Goal: Participate in discussion: Engage in conversation with other users on a specific topic

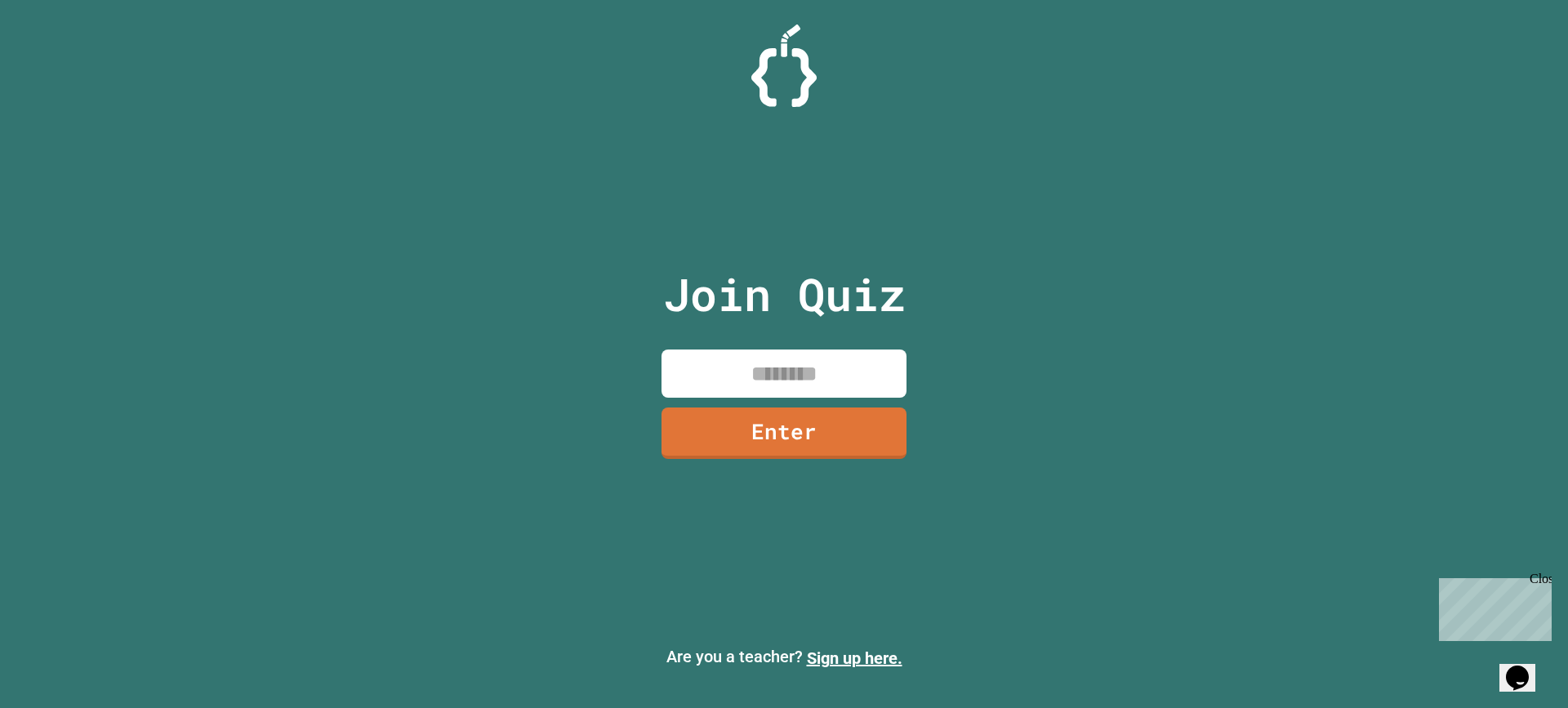
click at [727, 396] on input at bounding box center [784, 374] width 245 height 48
type input "********"
click at [775, 411] on link "Enter" at bounding box center [784, 430] width 225 height 54
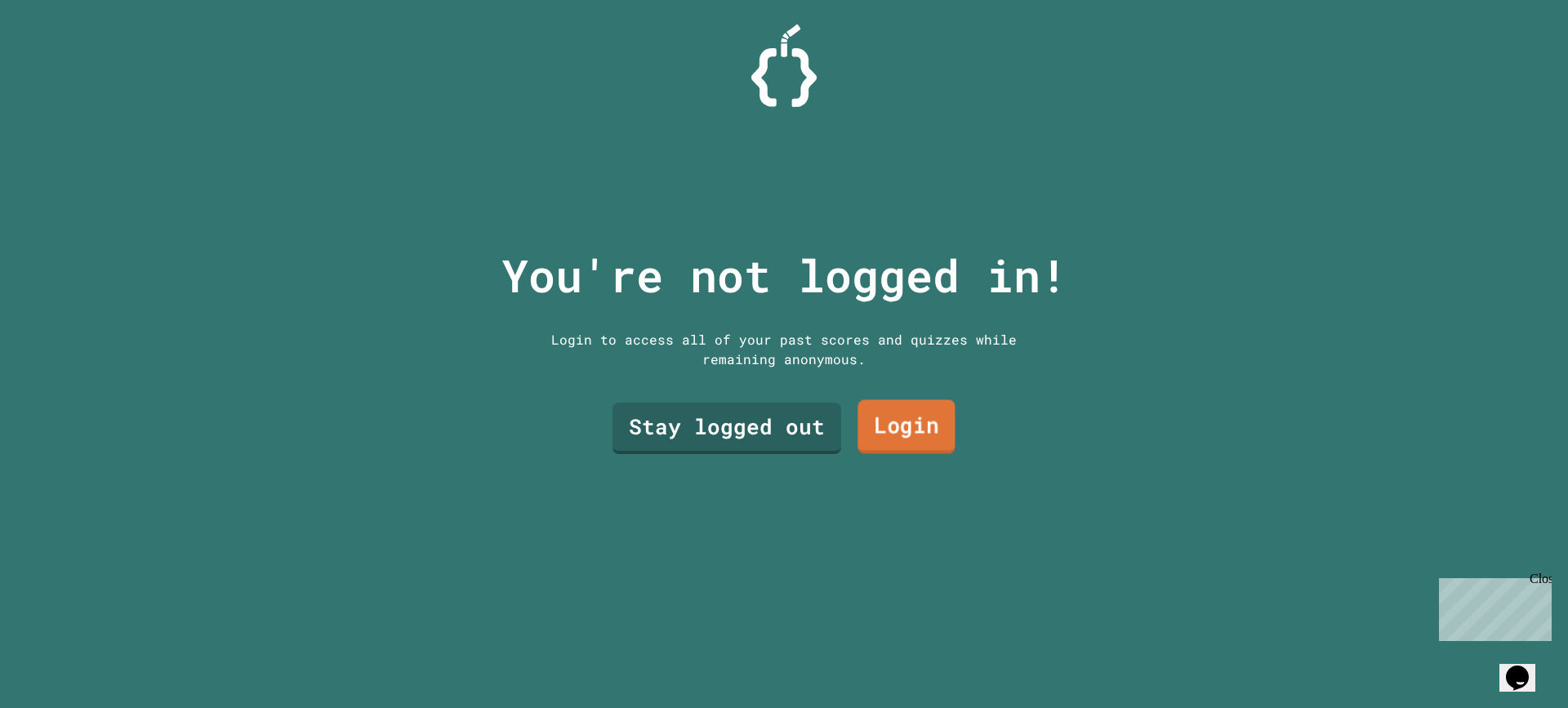
click at [863, 431] on link "Login" at bounding box center [905, 427] width 97 height 54
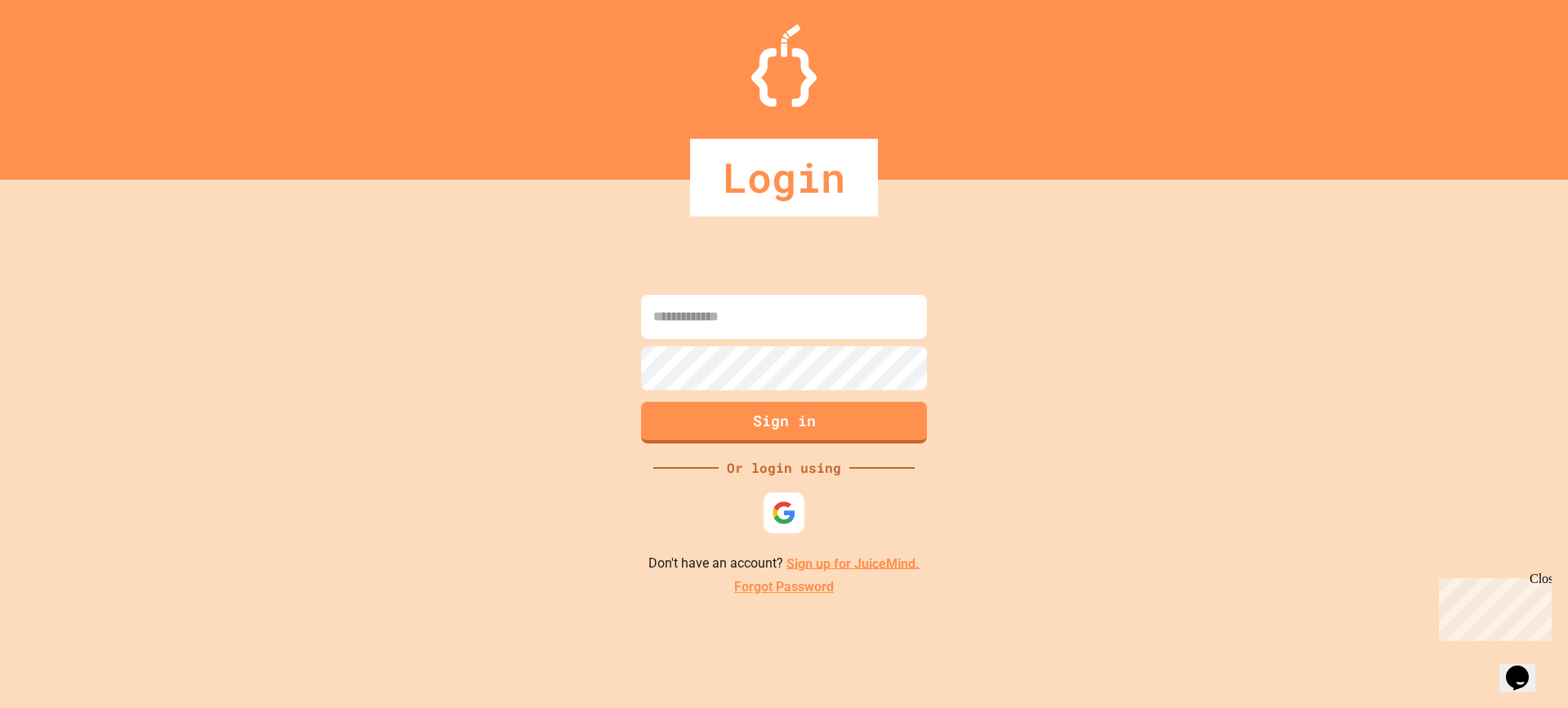
click at [765, 291] on form "Sign in" at bounding box center [784, 370] width 294 height 157
click at [789, 519] on img at bounding box center [784, 513] width 26 height 26
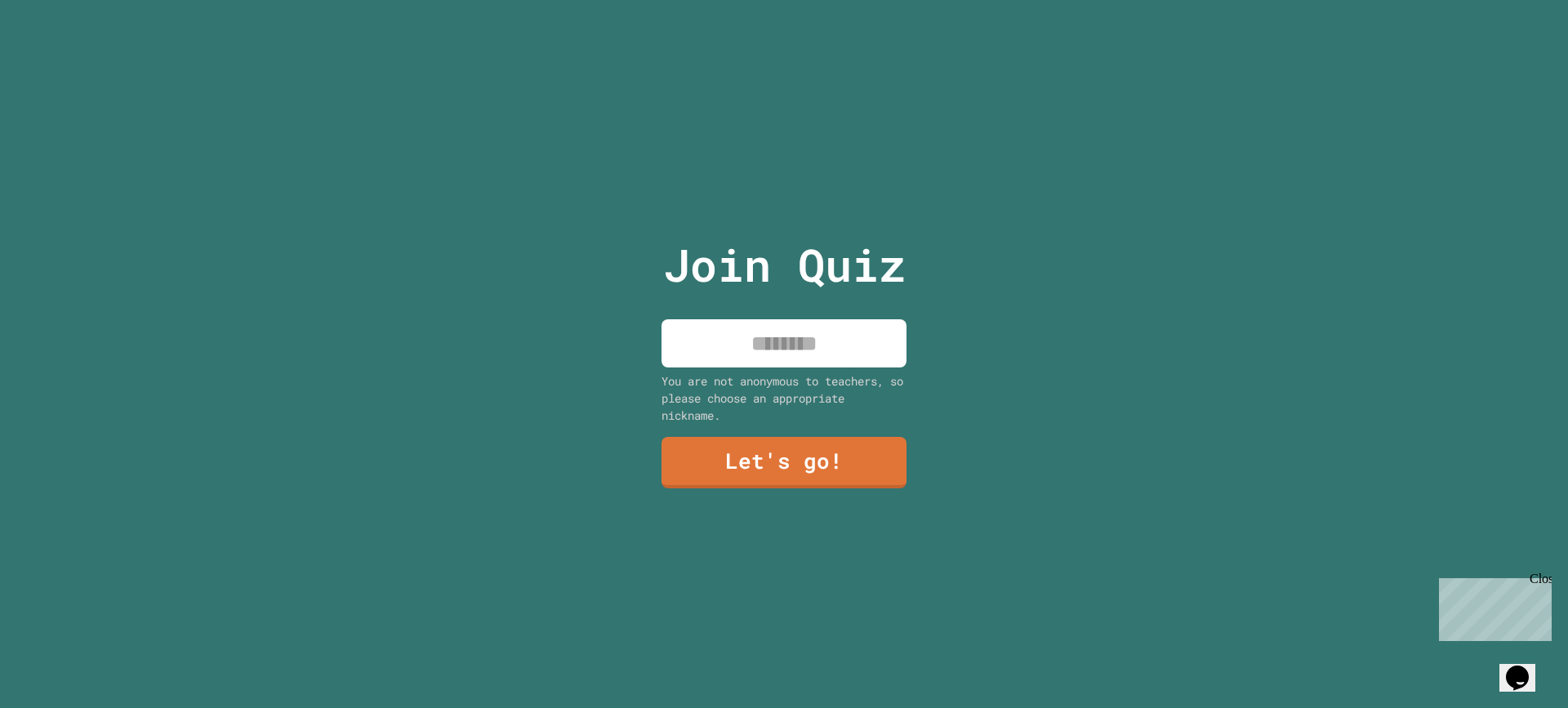
click at [829, 324] on input at bounding box center [784, 343] width 245 height 48
type input "*******"
drag, startPoint x: 787, startPoint y: 405, endPoint x: 805, endPoint y: 442, distance: 41.1
click at [789, 408] on div "You are not anonymous to teachers, so please choose an appropriate nickname." at bounding box center [784, 399] width 245 height 52
click at [811, 456] on link "Let's go!" at bounding box center [784, 463] width 247 height 53
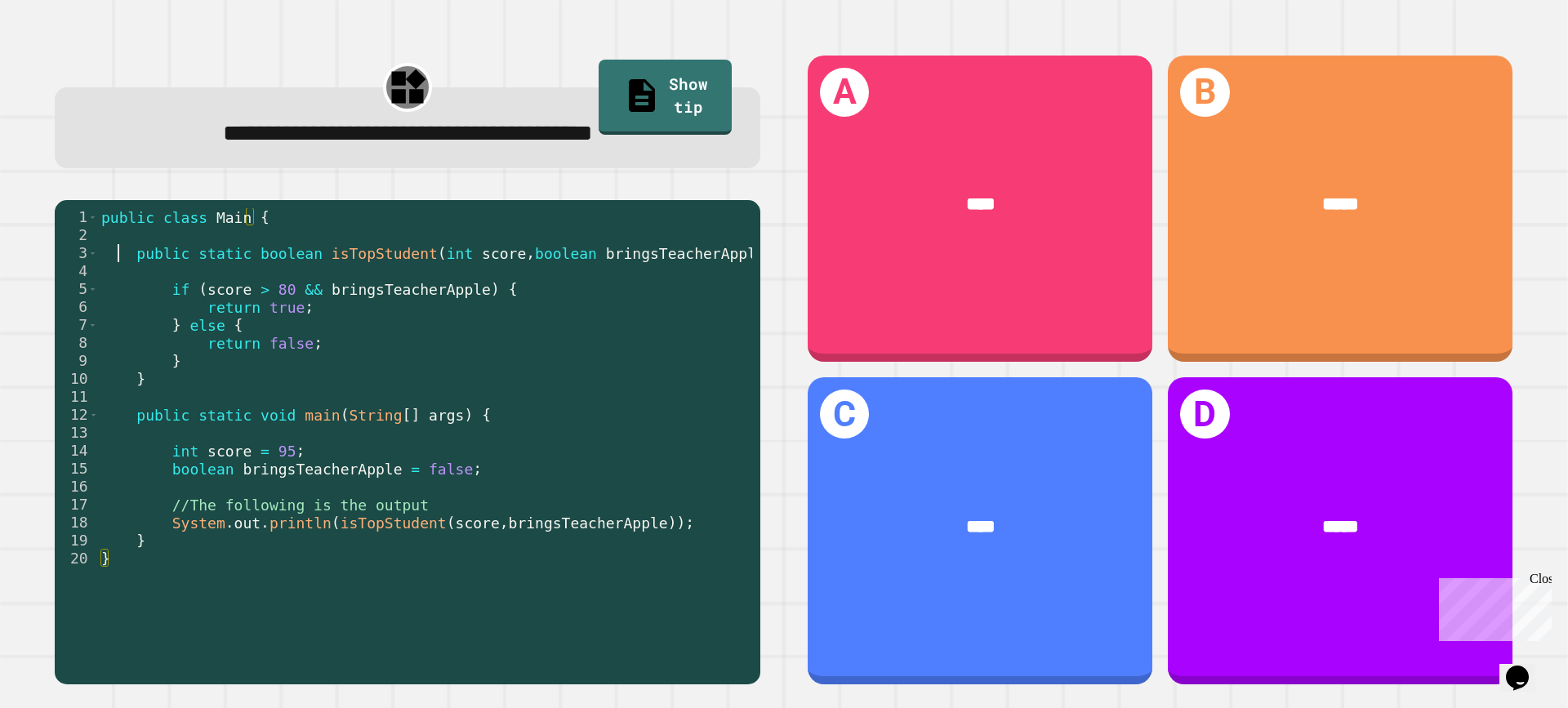
drag, startPoint x: 116, startPoint y: 248, endPoint x: 284, endPoint y: 228, distance: 169.2
click at [277, 226] on div "public class Main { public static boolean isTopStudent ( int score , boolean br…" at bounding box center [424, 442] width 654 height 468
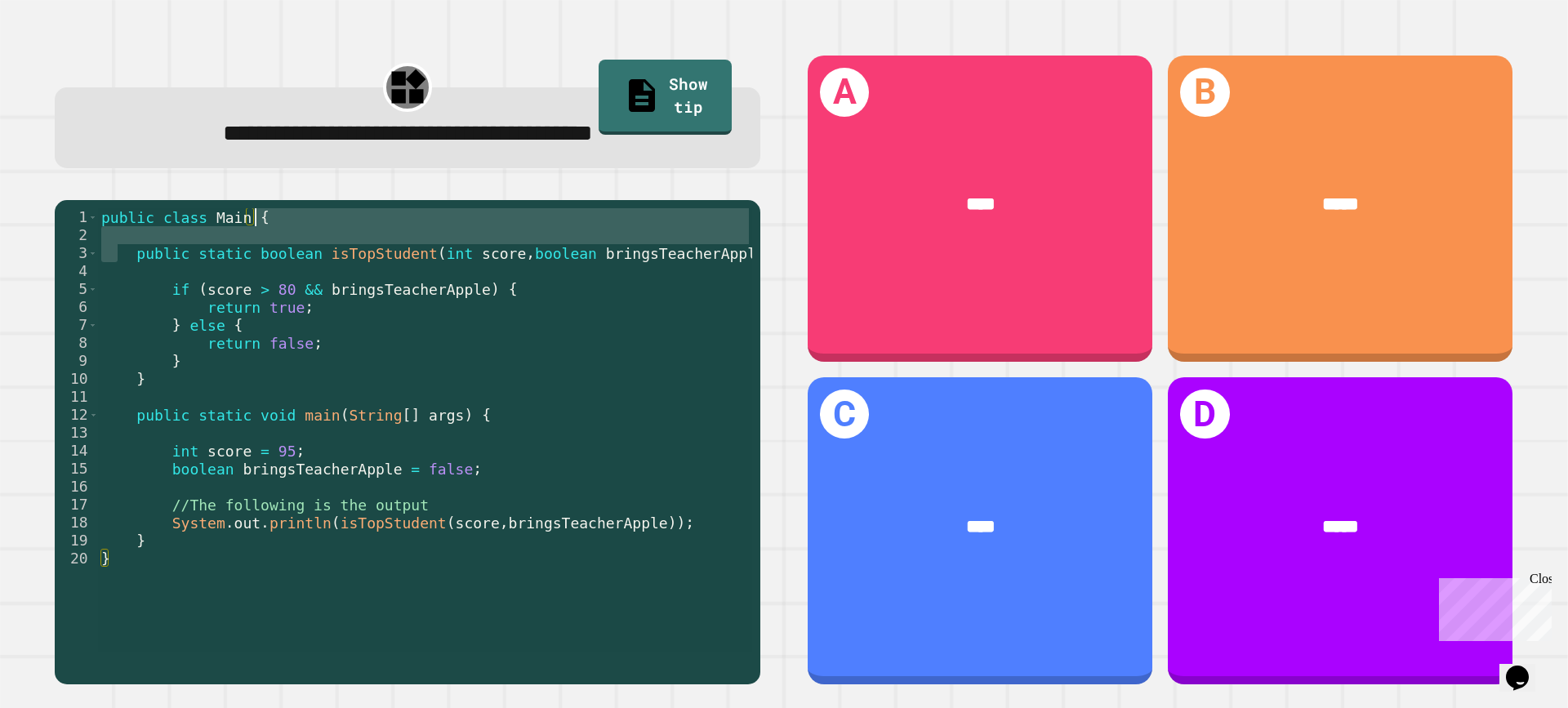
click at [284, 228] on div "public class Main { public static boolean isTopStudent ( int score , boolean br…" at bounding box center [424, 429] width 654 height 444
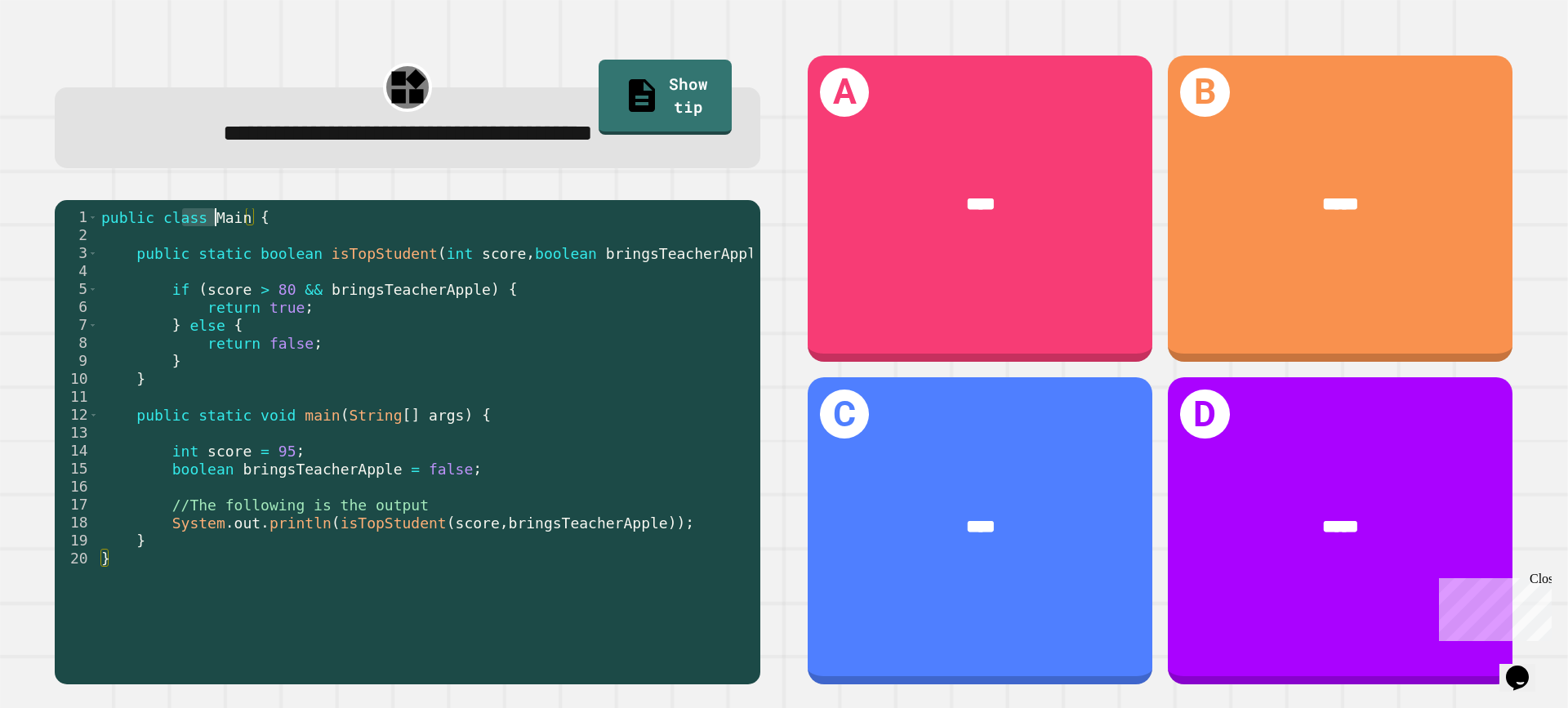
drag, startPoint x: 180, startPoint y: 228, endPoint x: 313, endPoint y: 245, distance: 134.1
click at [277, 230] on div "public class Main { public static boolean isTopStudent ( int score , boolean br…" at bounding box center [424, 442] width 654 height 468
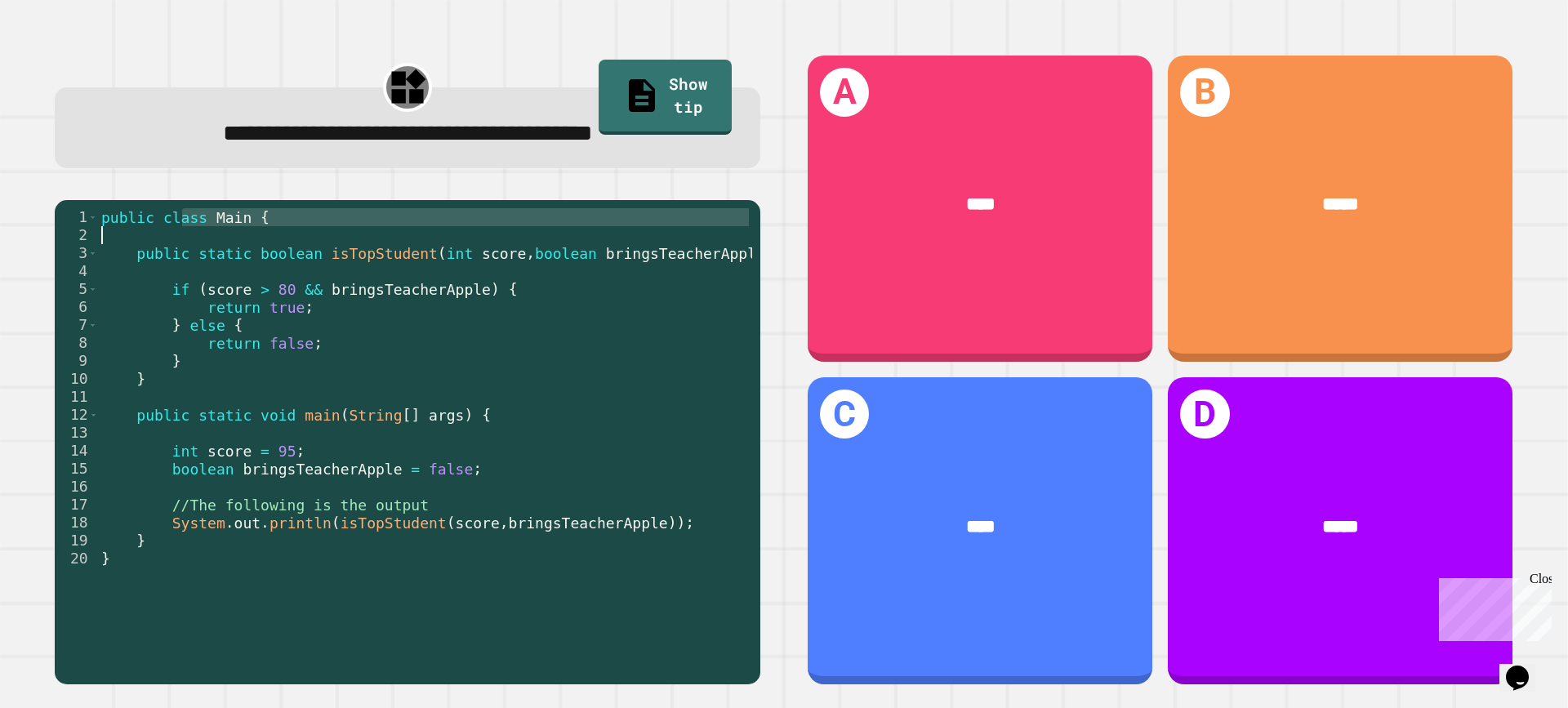
click at [570, 313] on div "public class Main { public static boolean isTopStudent ( int score , boolean br…" at bounding box center [424, 442] width 654 height 468
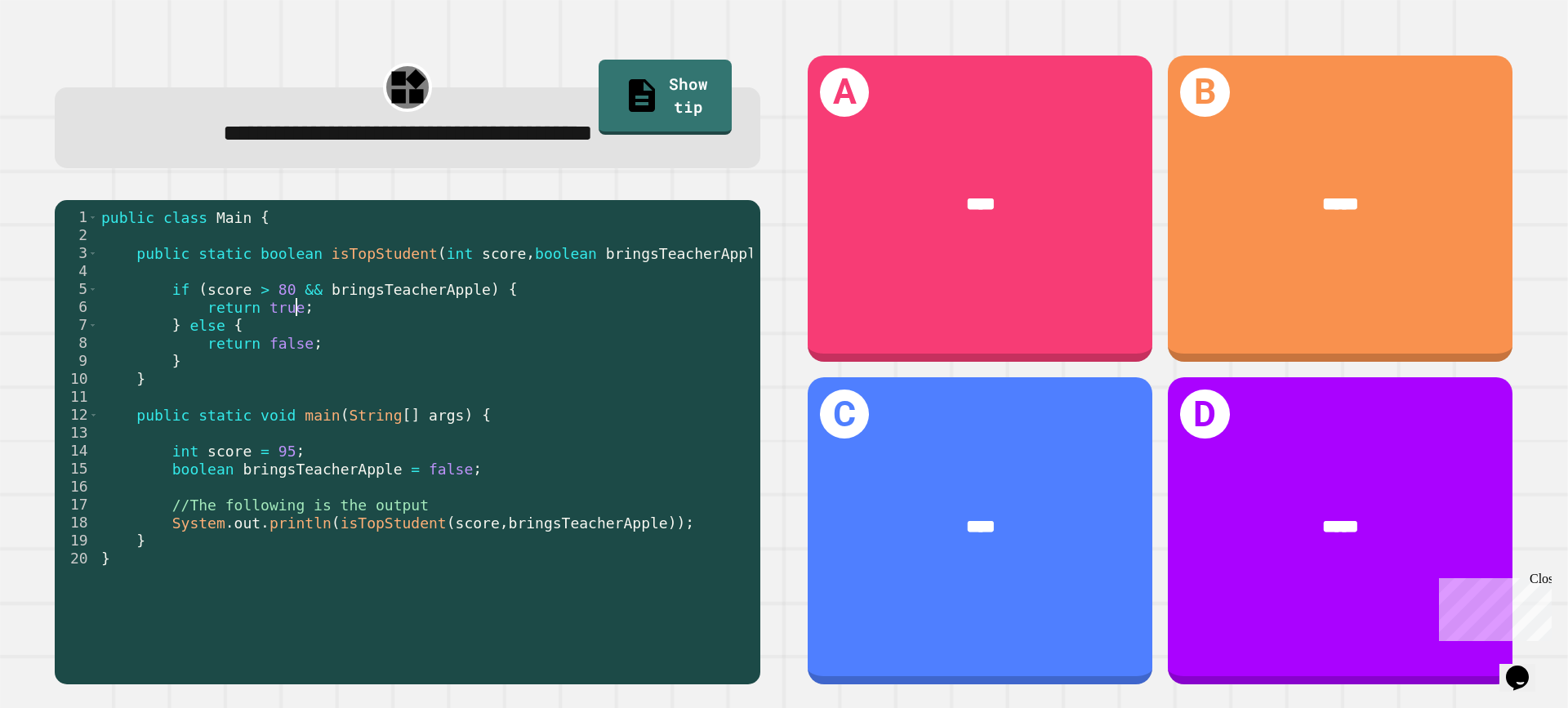
click at [379, 532] on div "public class Main { public static boolean isTopStudent ( int score , boolean br…" at bounding box center [424, 442] width 654 height 468
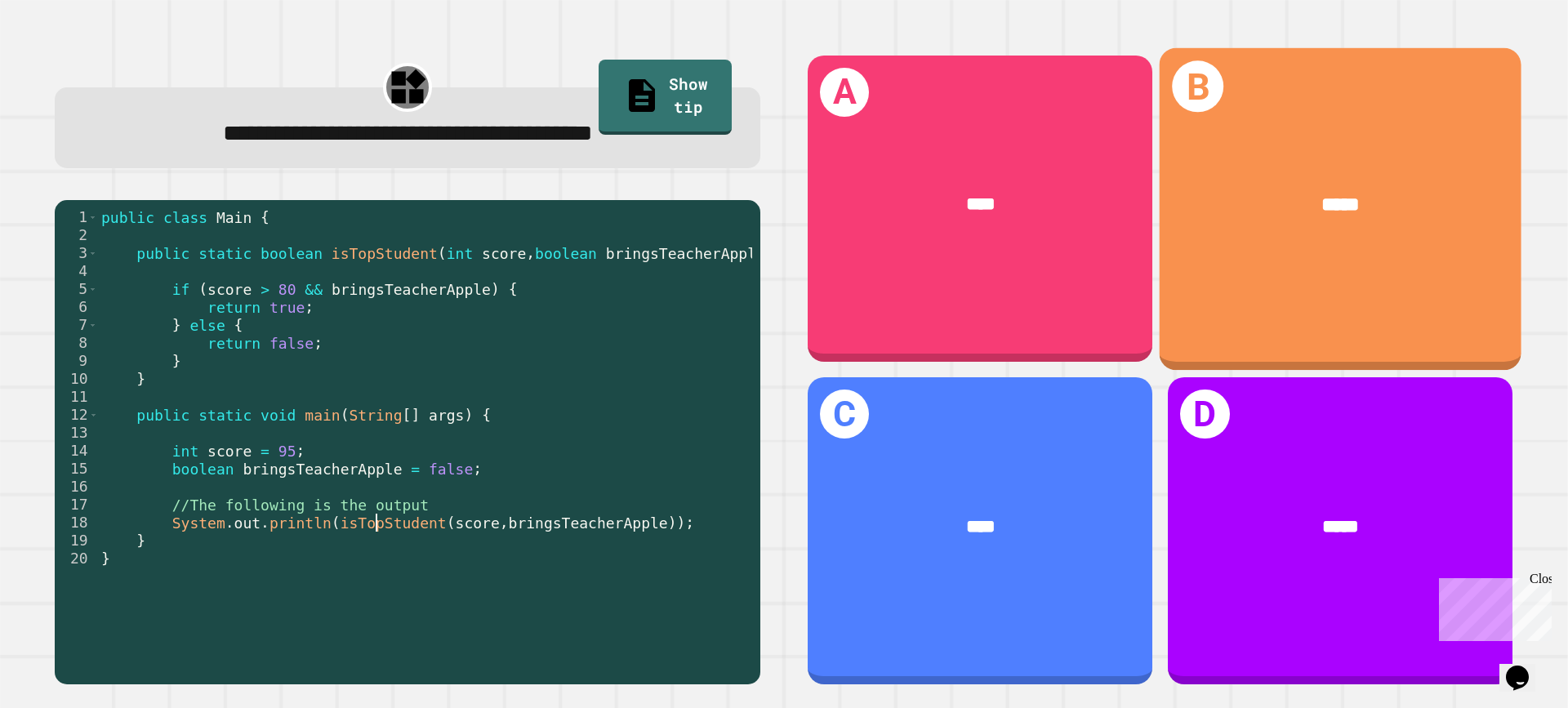
click at [1287, 281] on div "B *****" at bounding box center [1341, 208] width 362 height 322
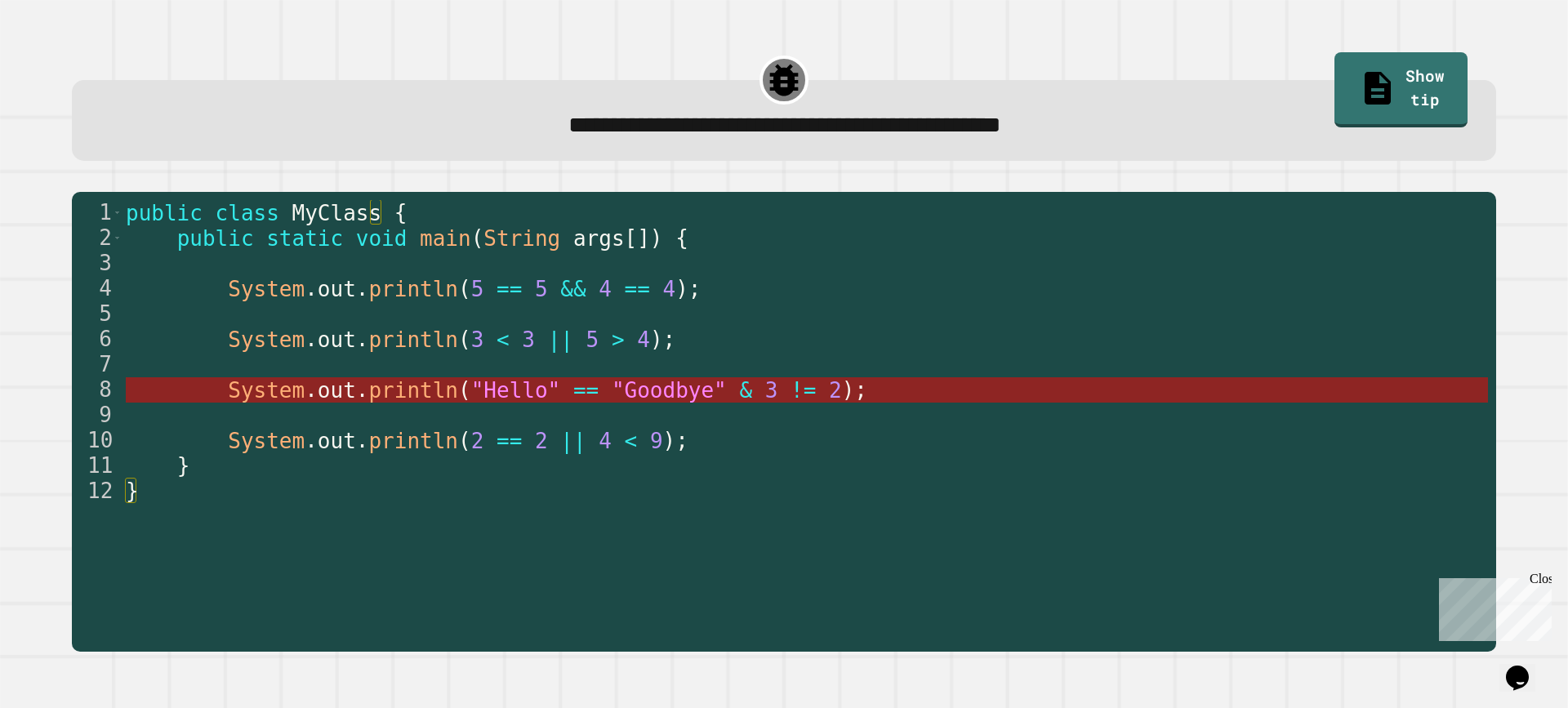
click at [611, 391] on span ""Goodbye"" at bounding box center [669, 391] width 115 height 25
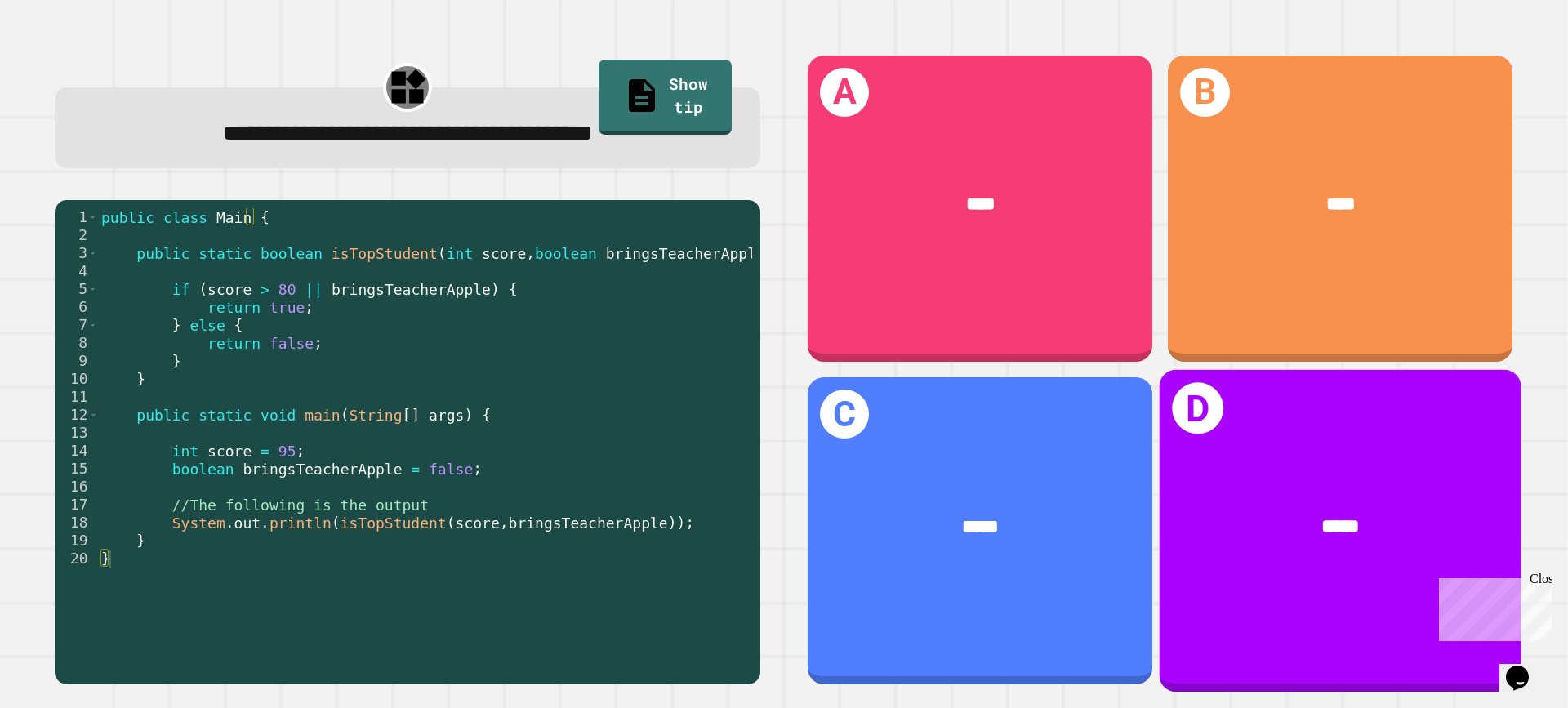
click at [1250, 513] on div "*****" at bounding box center [1341, 527] width 284 height 30
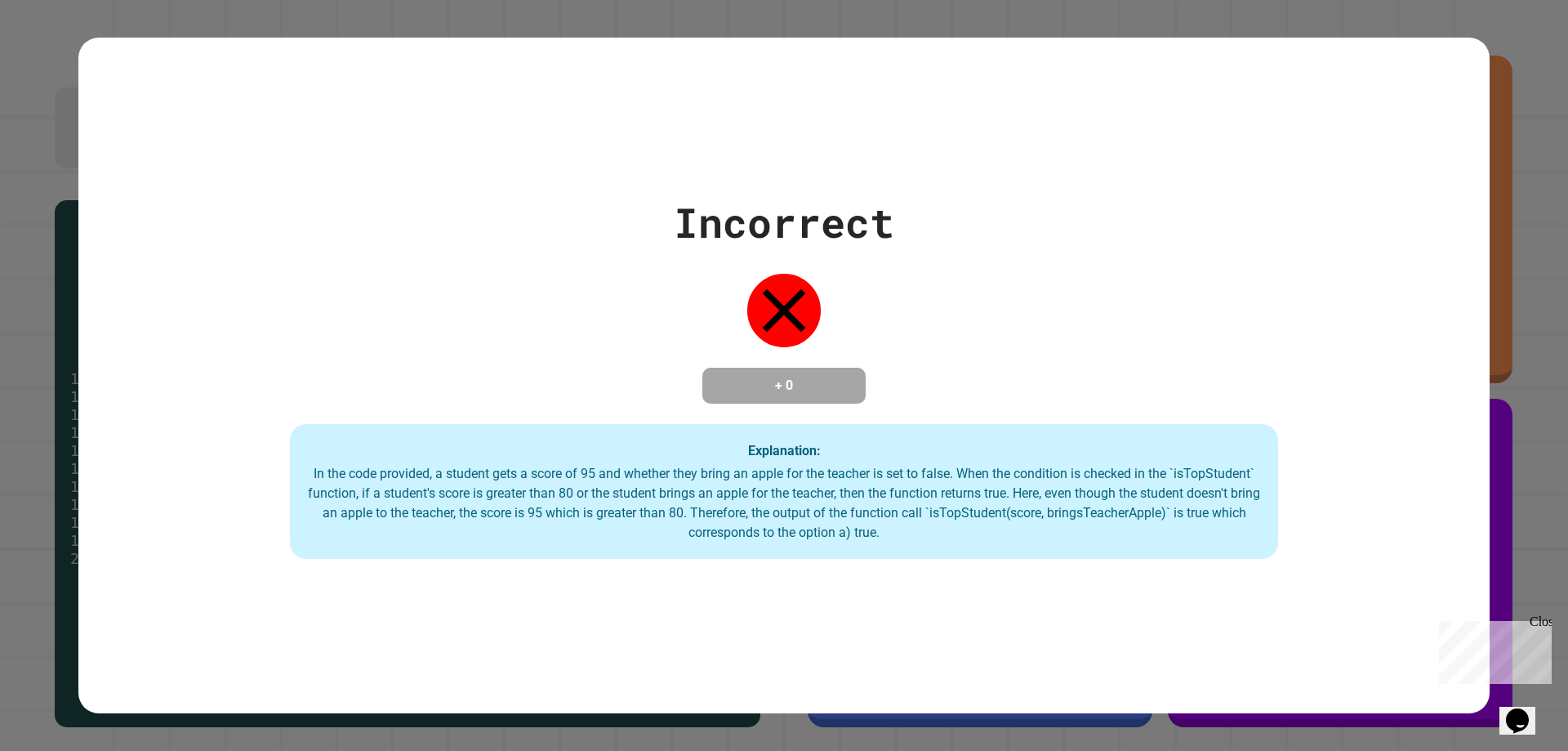
click at [1517, 136] on div "Incorrect + 0 Explanation: In the code provided, a student gets a score of 95 a…" at bounding box center [784, 376] width 1568 height 751
click at [1543, 615] on div "Close" at bounding box center [1539, 624] width 20 height 20
click at [1531, 685] on div "Incorrect + 0 Explanation: In the code provided, a student gets a score of 95 a…" at bounding box center [784, 376] width 1568 height 751
click at [1530, 707] on button "Opens Chat This icon Opens the chat window." at bounding box center [1518, 720] width 36 height 28
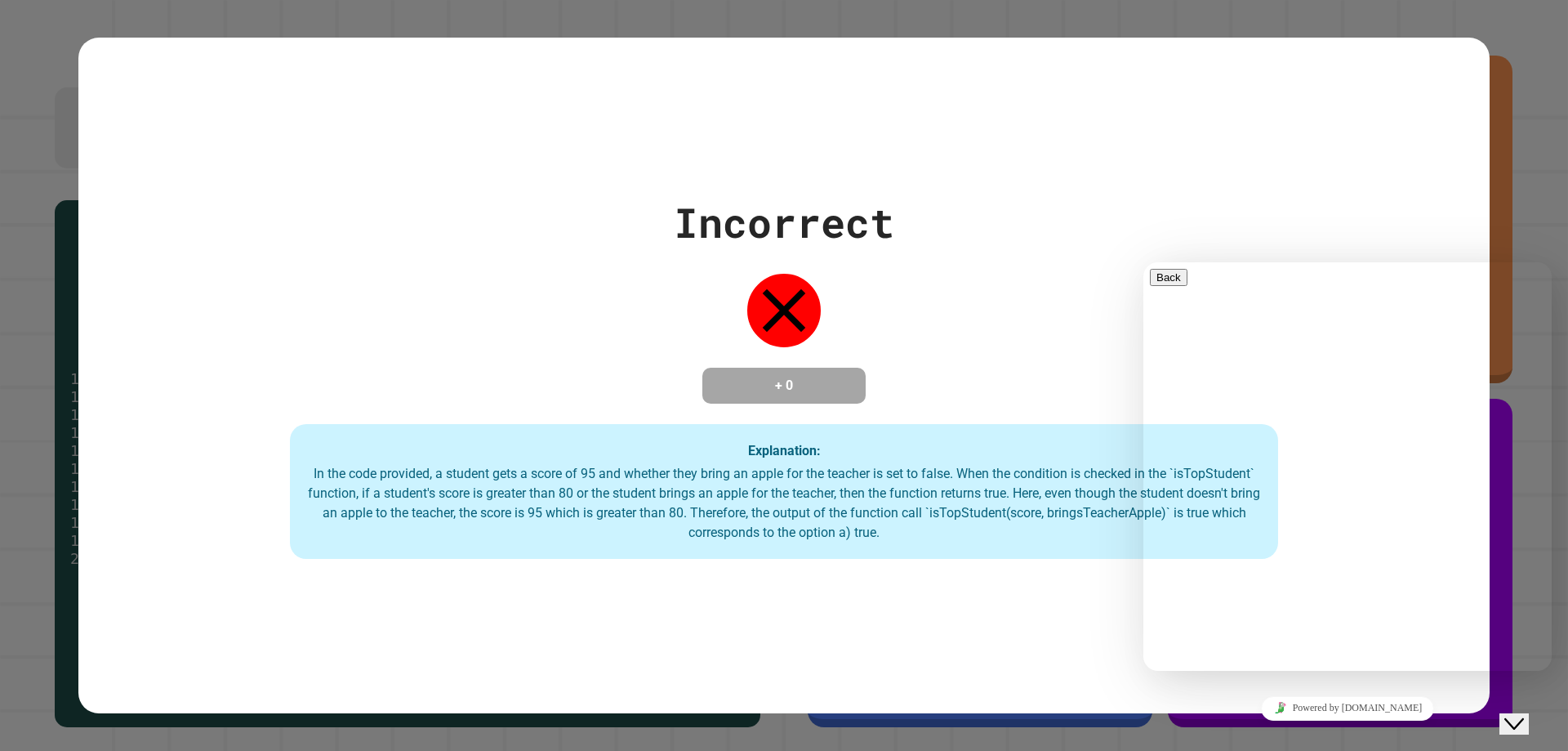
click at [1224, 124] on div "Incorrect + 0 Explanation: In the code provided, a student gets a score of 95 a…" at bounding box center [784, 375] width 1412 height 675
click at [1524, 708] on div "Close Chat This icon closes the chat window." at bounding box center [1514, 723] width 19 height 19
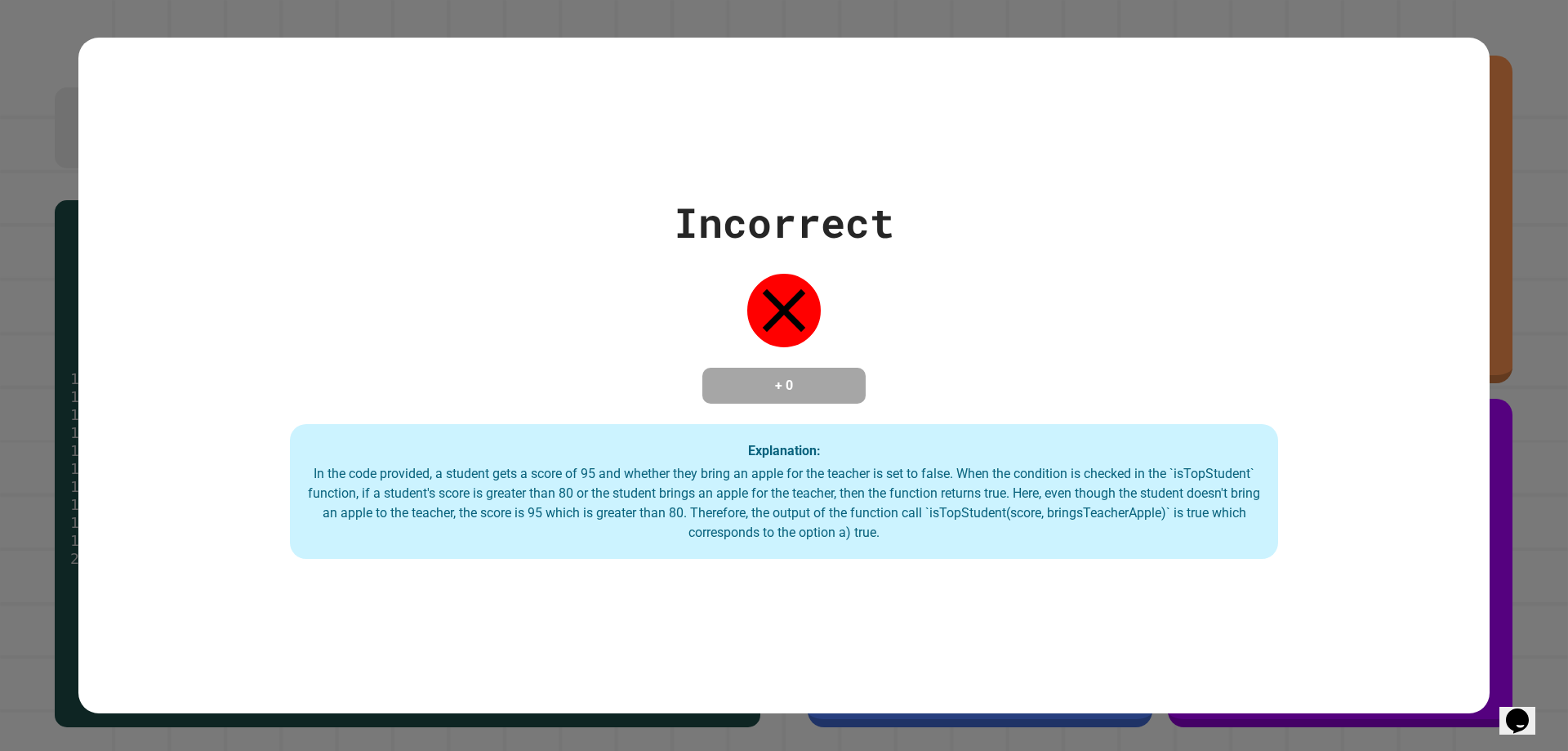
click at [1529, 708] on icon "Chat widget" at bounding box center [1518, 720] width 23 height 25
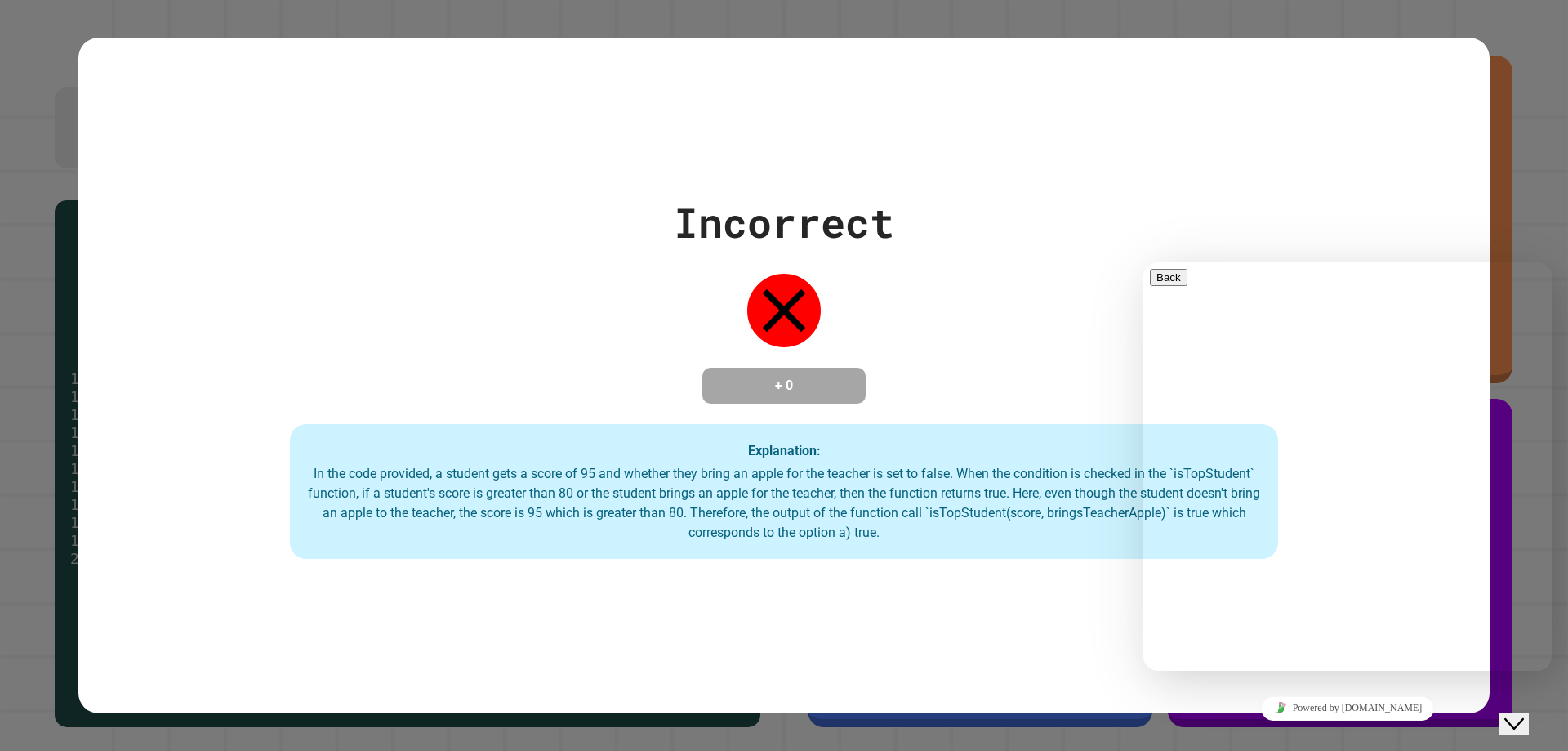
click at [1524, 708] on div "Close Chat This icon closes the chat window." at bounding box center [1514, 723] width 19 height 19
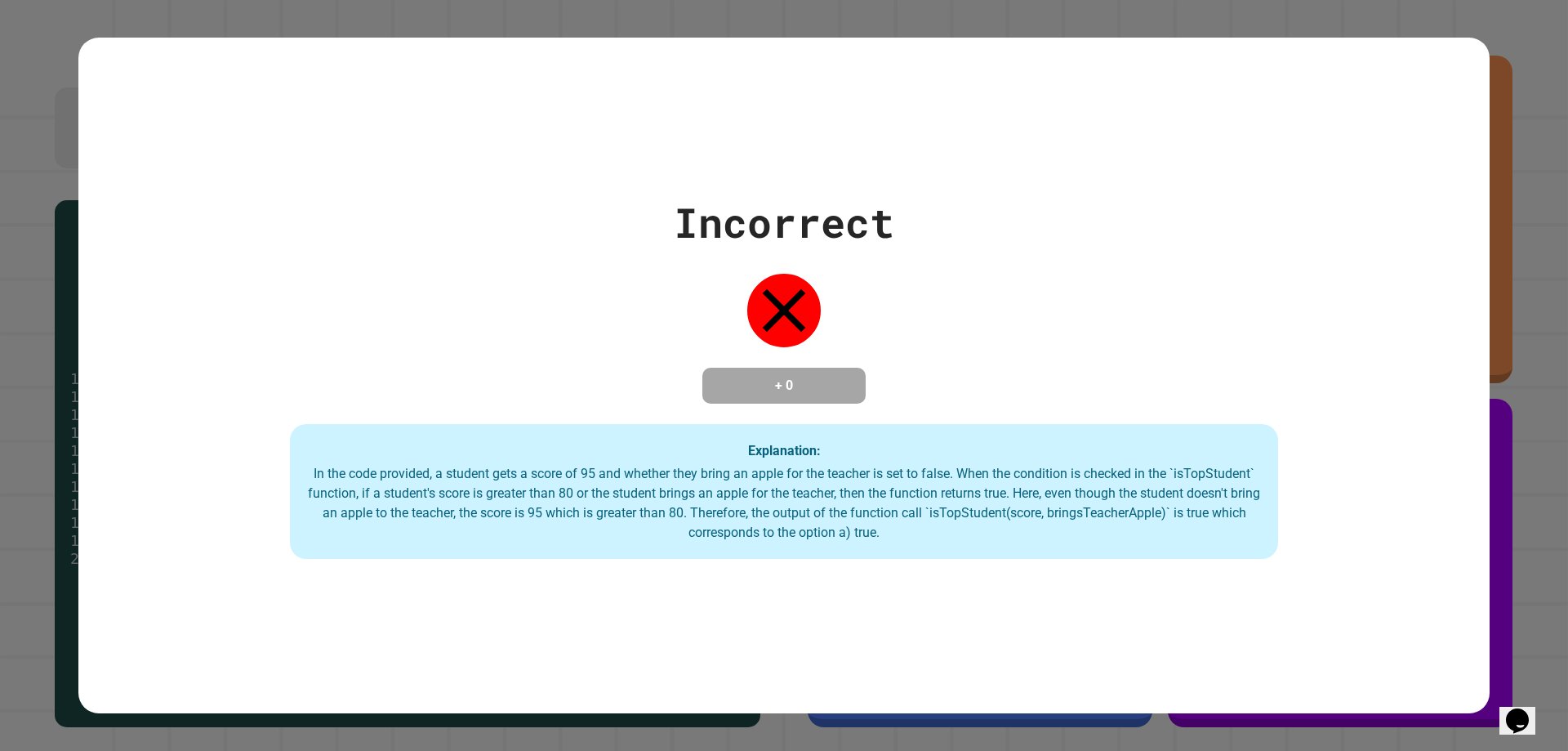
drag, startPoint x: 1373, startPoint y: 599, endPoint x: 1348, endPoint y: 593, distance: 25.7
click at [1348, 593] on div "Incorrect + 0 Explanation: In the code provided, a student gets a score of 95 a…" at bounding box center [784, 375] width 1412 height 675
click at [1329, 661] on div "Incorrect + 0 Explanation: In the code provided, a student gets a score of 95 a…" at bounding box center [784, 375] width 1412 height 675
click at [1318, 666] on div "Incorrect + 0 Explanation: In the code provided, a student gets a score of 95 a…" at bounding box center [784, 375] width 1412 height 675
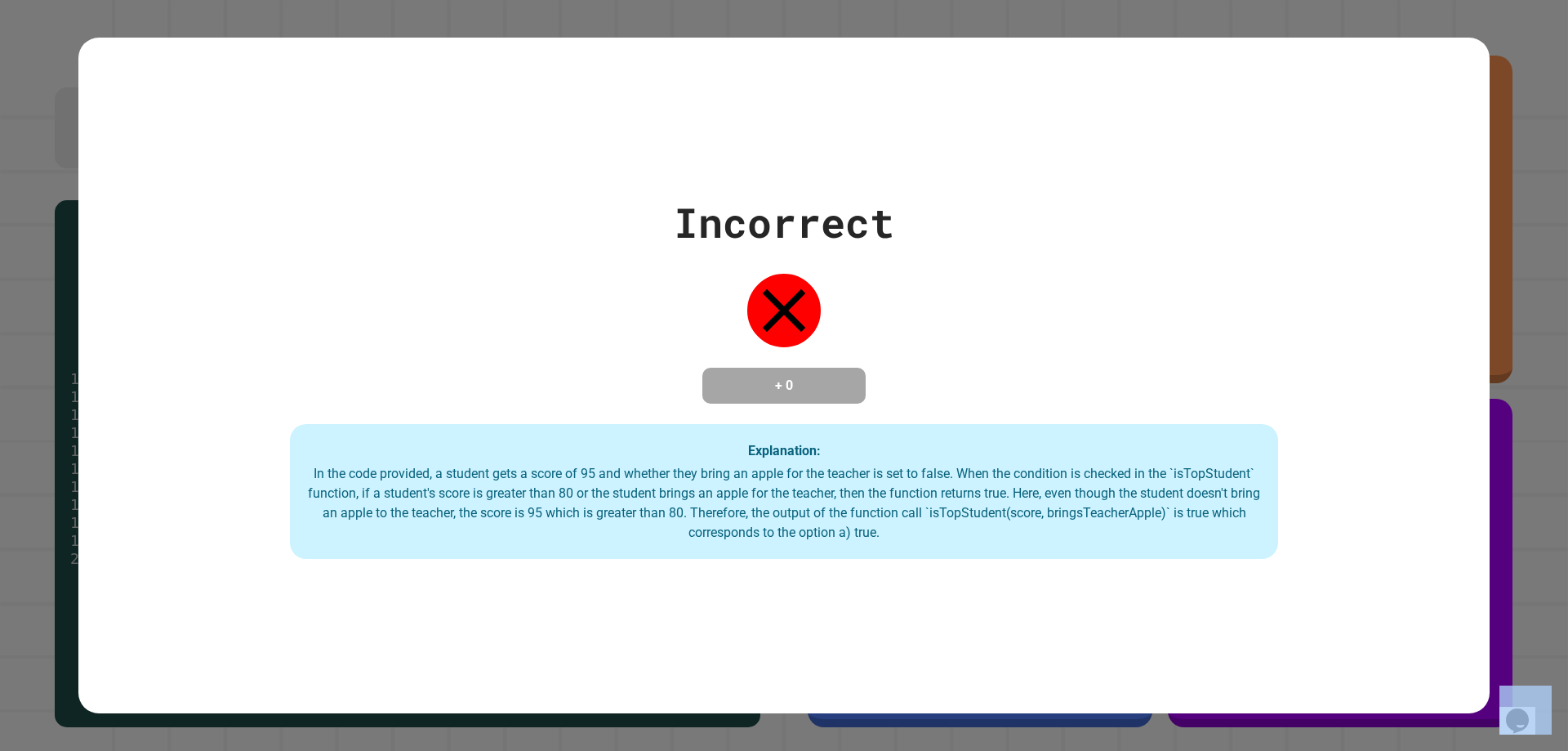
click at [1318, 666] on div "Incorrect + 0 Explanation: In the code provided, a student gets a score of 95 a…" at bounding box center [784, 375] width 1412 height 675
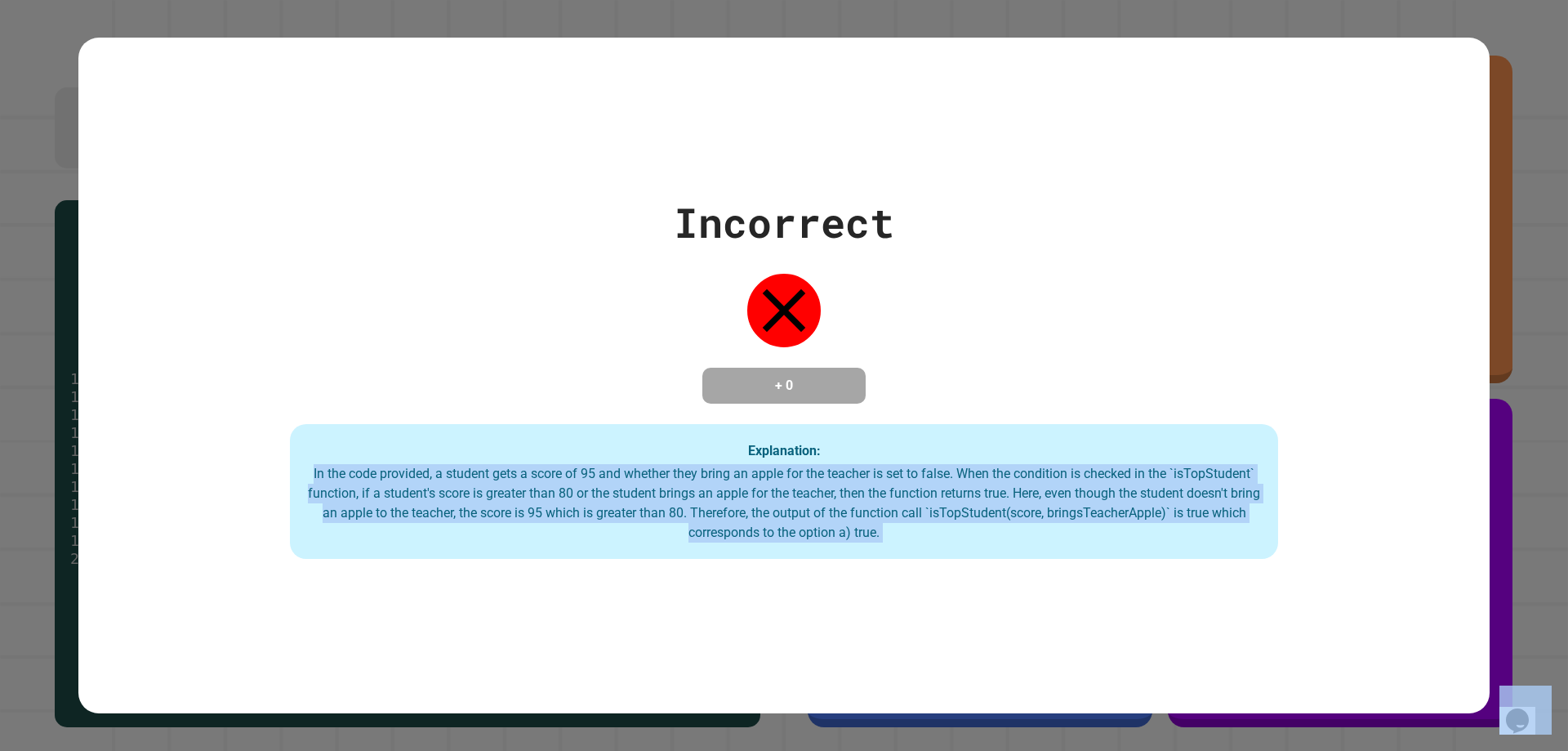
click at [1318, 666] on div "Incorrect + 0 Explanation: In the code provided, a student gets a score of 95 a…" at bounding box center [784, 375] width 1412 height 675
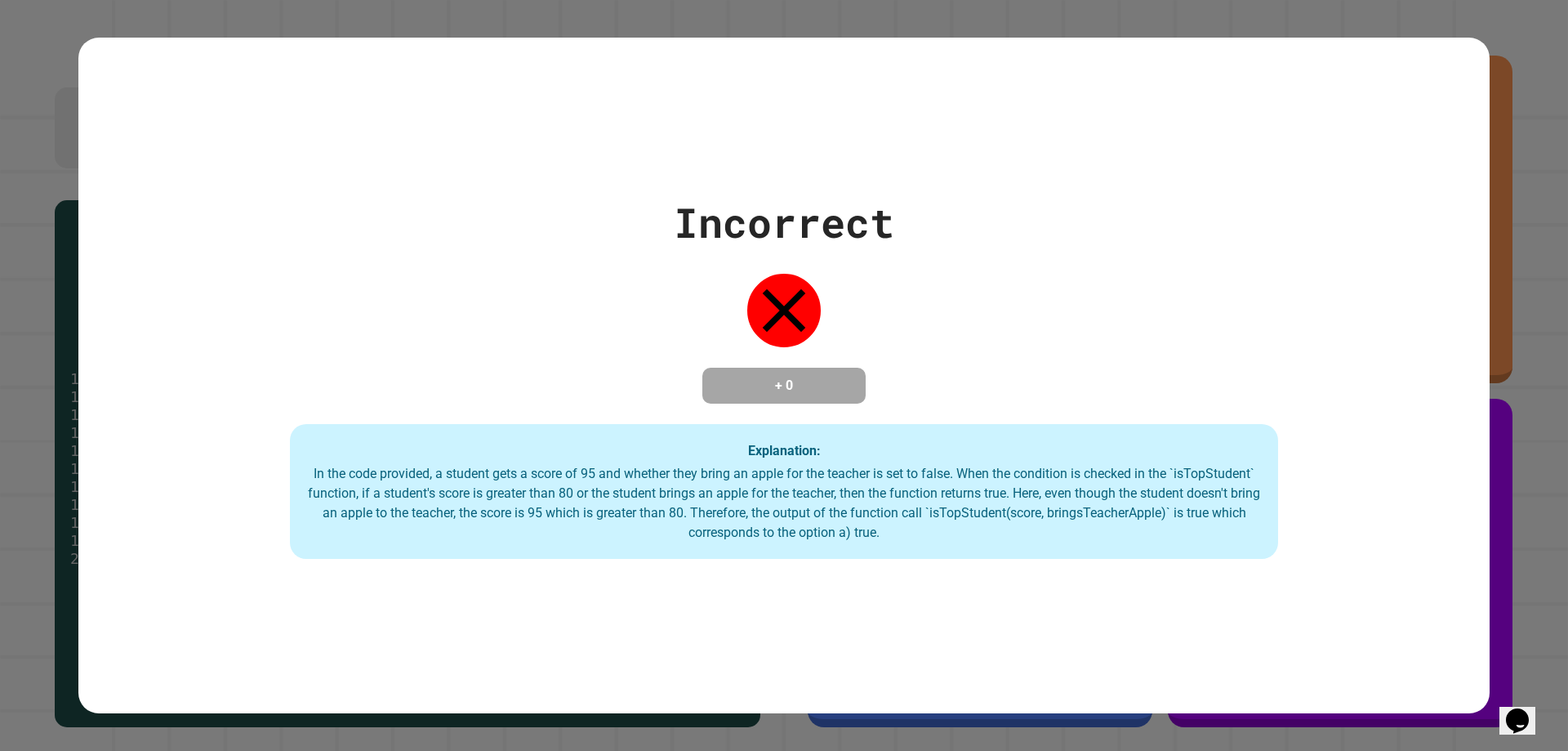
click at [1137, 321] on div "Incorrect + 0 Explanation: In the code provided, a student gets a score of 95 a…" at bounding box center [784, 376] width 1412 height 368
drag, startPoint x: 1088, startPoint y: 309, endPoint x: 1013, endPoint y: 299, distance: 75.7
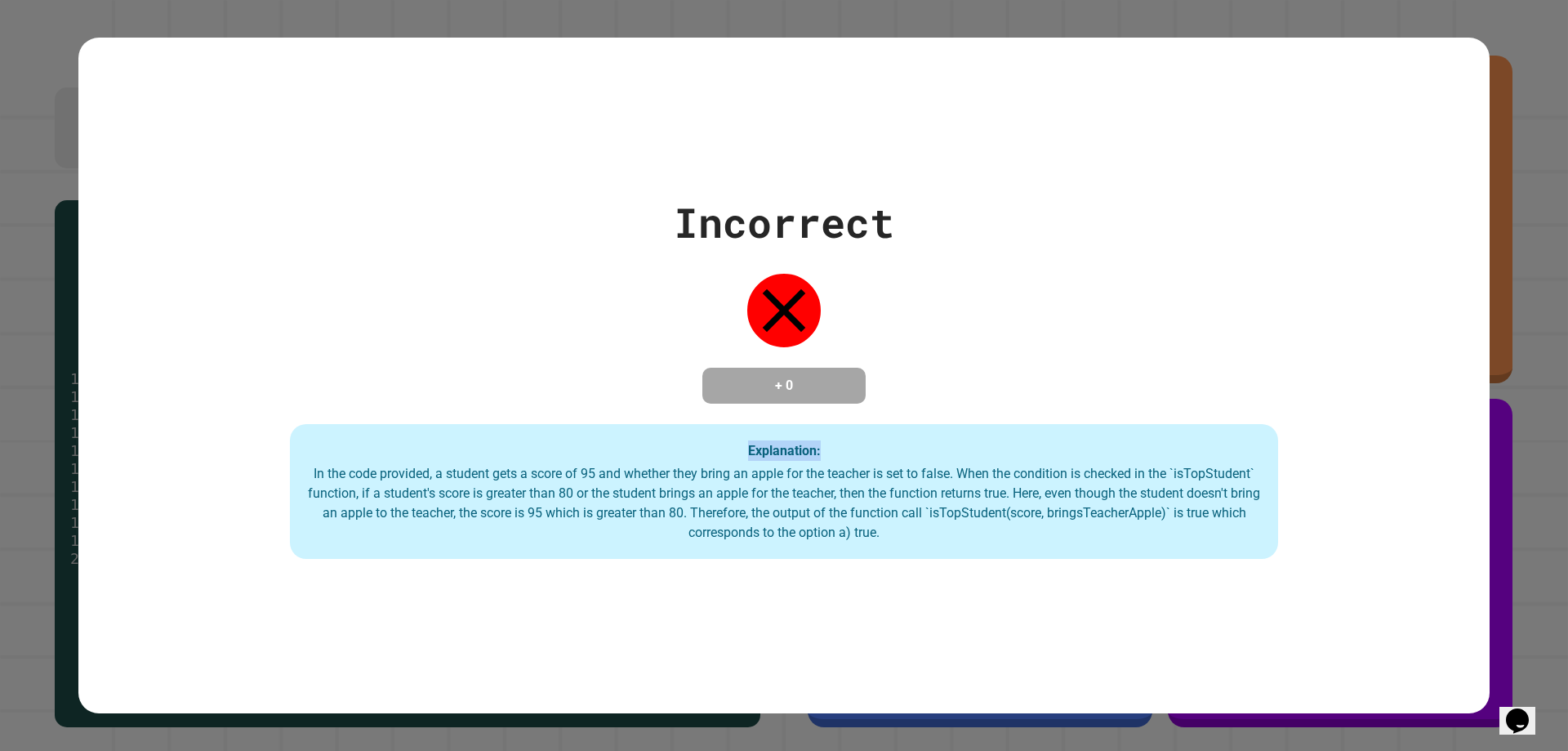
click at [1013, 299] on div "Incorrect + 0 Explanation: In the code provided, a student gets a score of 95 a…" at bounding box center [784, 376] width 1412 height 368
drag, startPoint x: 1013, startPoint y: 299, endPoint x: 879, endPoint y: 327, distance: 136.9
click at [879, 327] on div "Incorrect + 0 Explanation: In the code provided, a student gets a score of 95 a…" at bounding box center [784, 376] width 1412 height 368
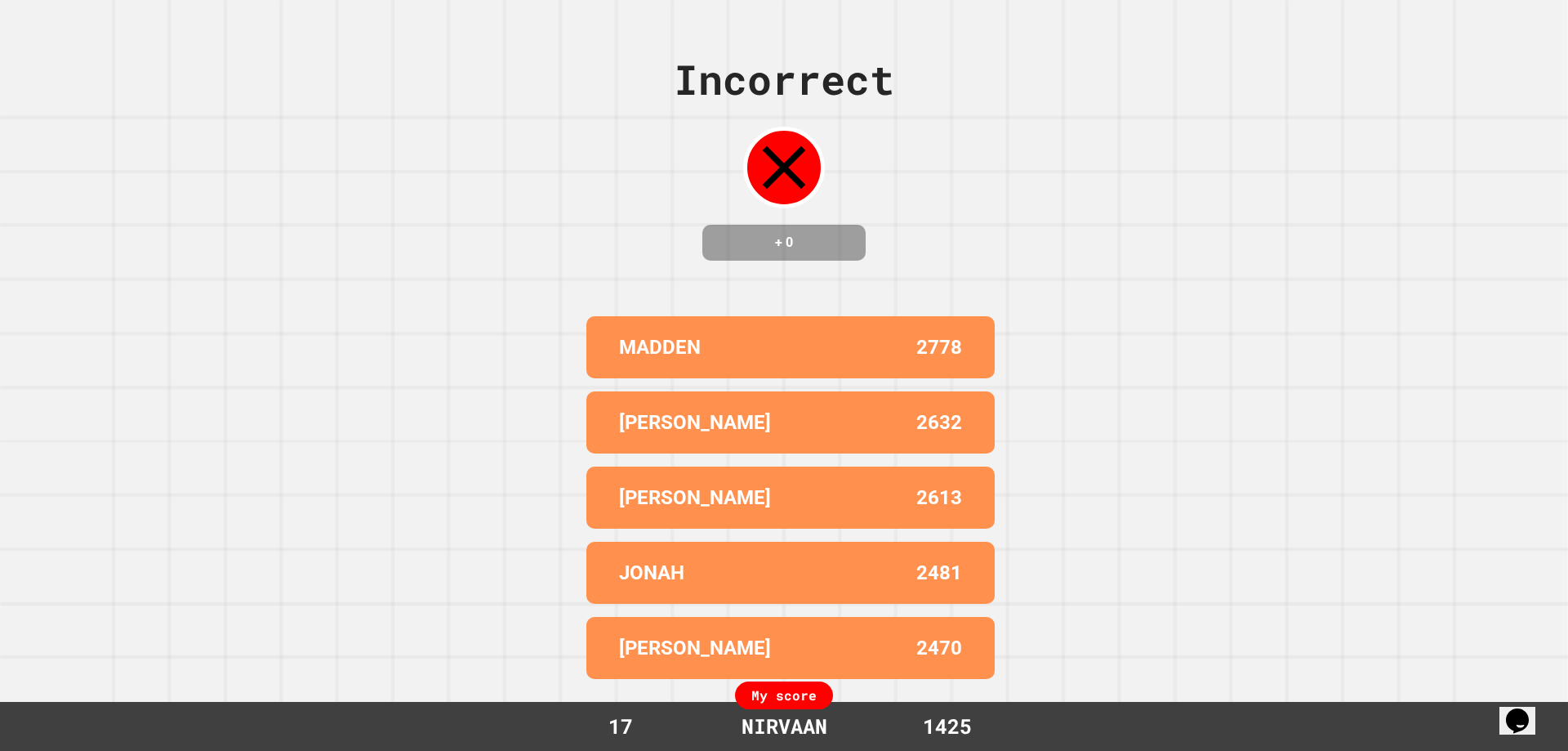
click at [1119, 537] on div "Incorrect + 0 MADDEN 2778 [PERSON_NAME] 2632 AIDEN 2613 JONAH 2481 [PERSON_NAME…" at bounding box center [784, 376] width 1568 height 751
drag, startPoint x: 1118, startPoint y: 536, endPoint x: 872, endPoint y: 504, distance: 248.1
click at [873, 506] on div "AIDEN 2613" at bounding box center [790, 497] width 408 height 62
click at [871, 503] on div "AIDEN 2613" at bounding box center [790, 497] width 408 height 62
click at [883, 501] on div "AIDEN 2613" at bounding box center [790, 497] width 408 height 62
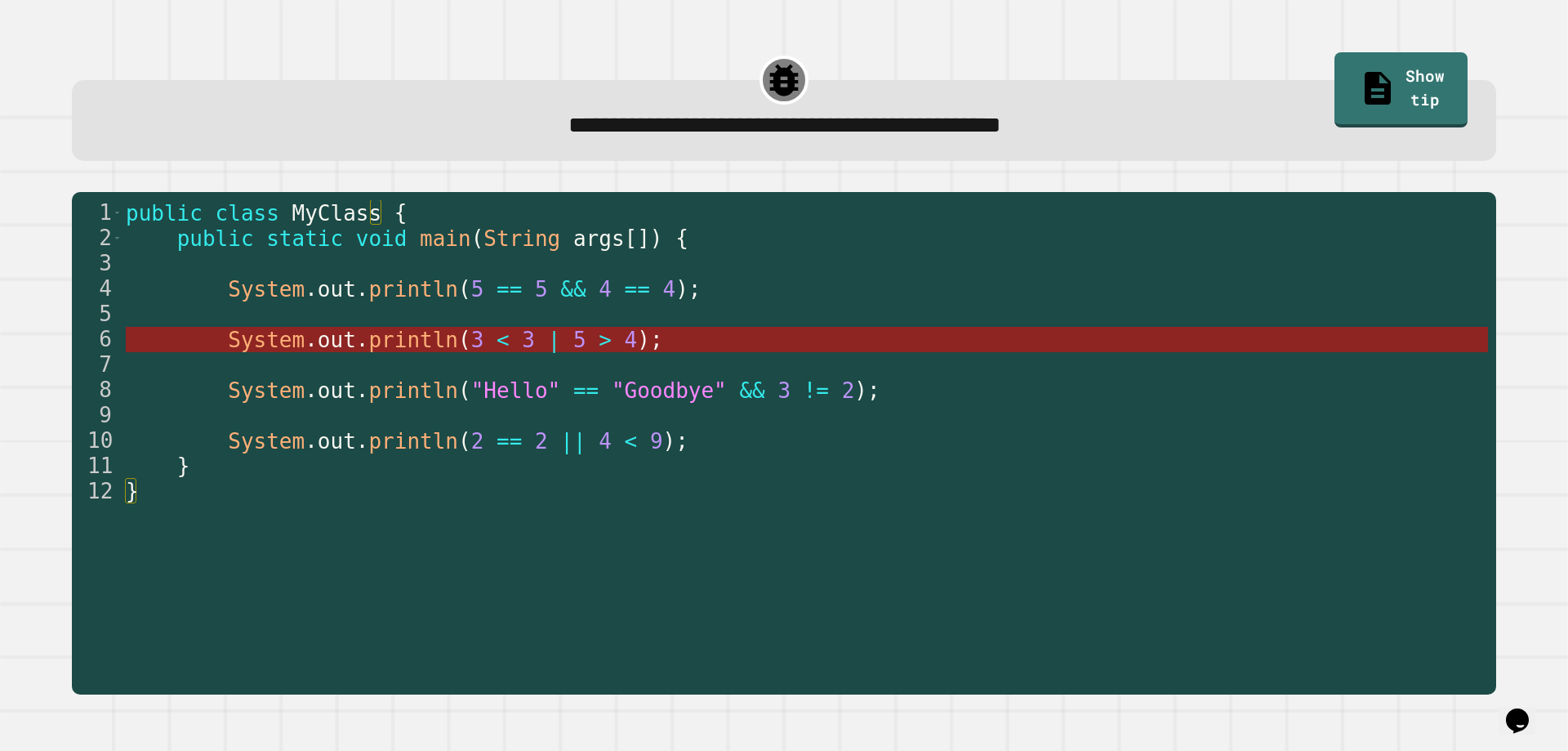
click at [574, 341] on span "5" at bounding box center [580, 340] width 13 height 25
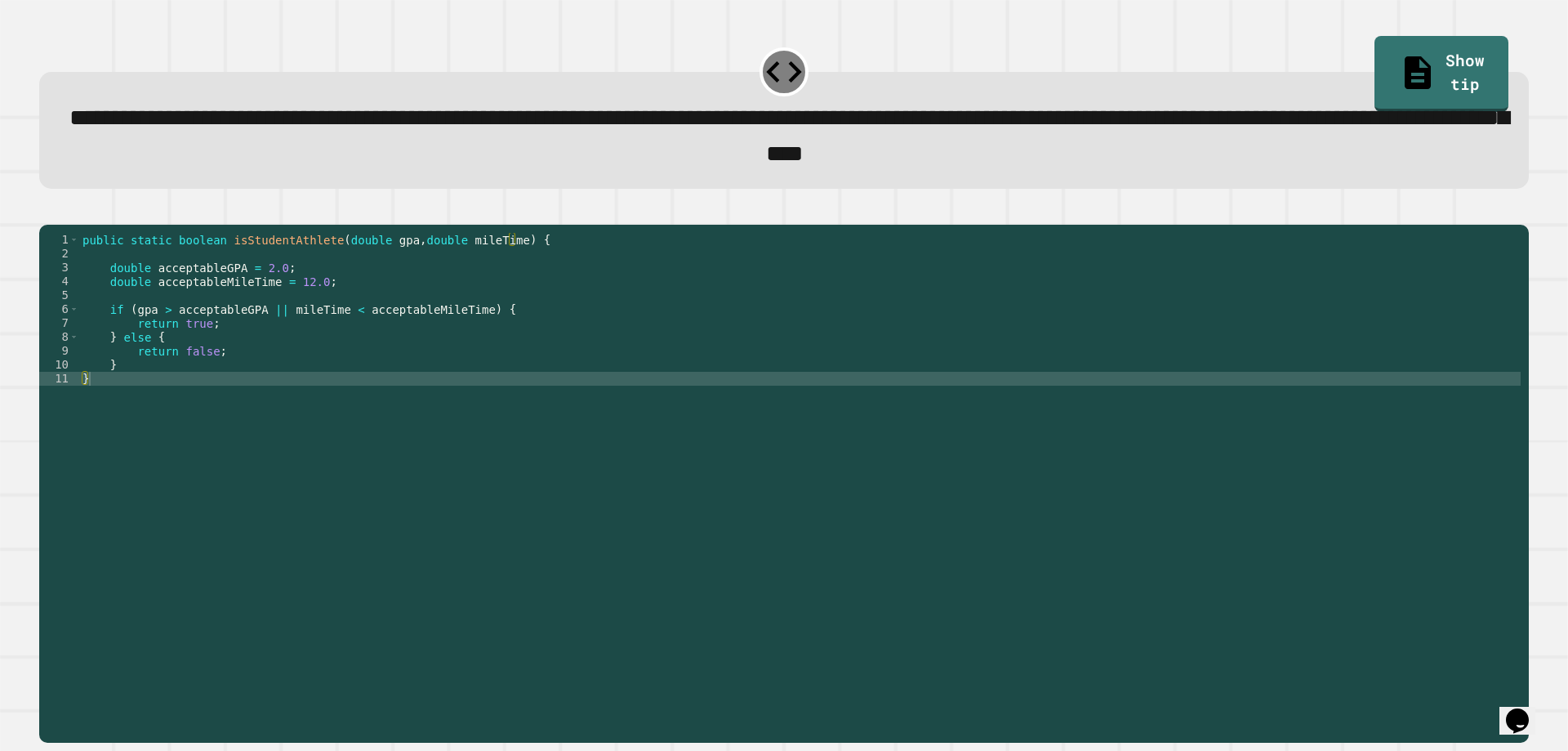
click at [315, 354] on div "public static boolean isStudentAthlete ( double gpa , double mileTime ) { doubl…" at bounding box center [800, 462] width 1442 height 458
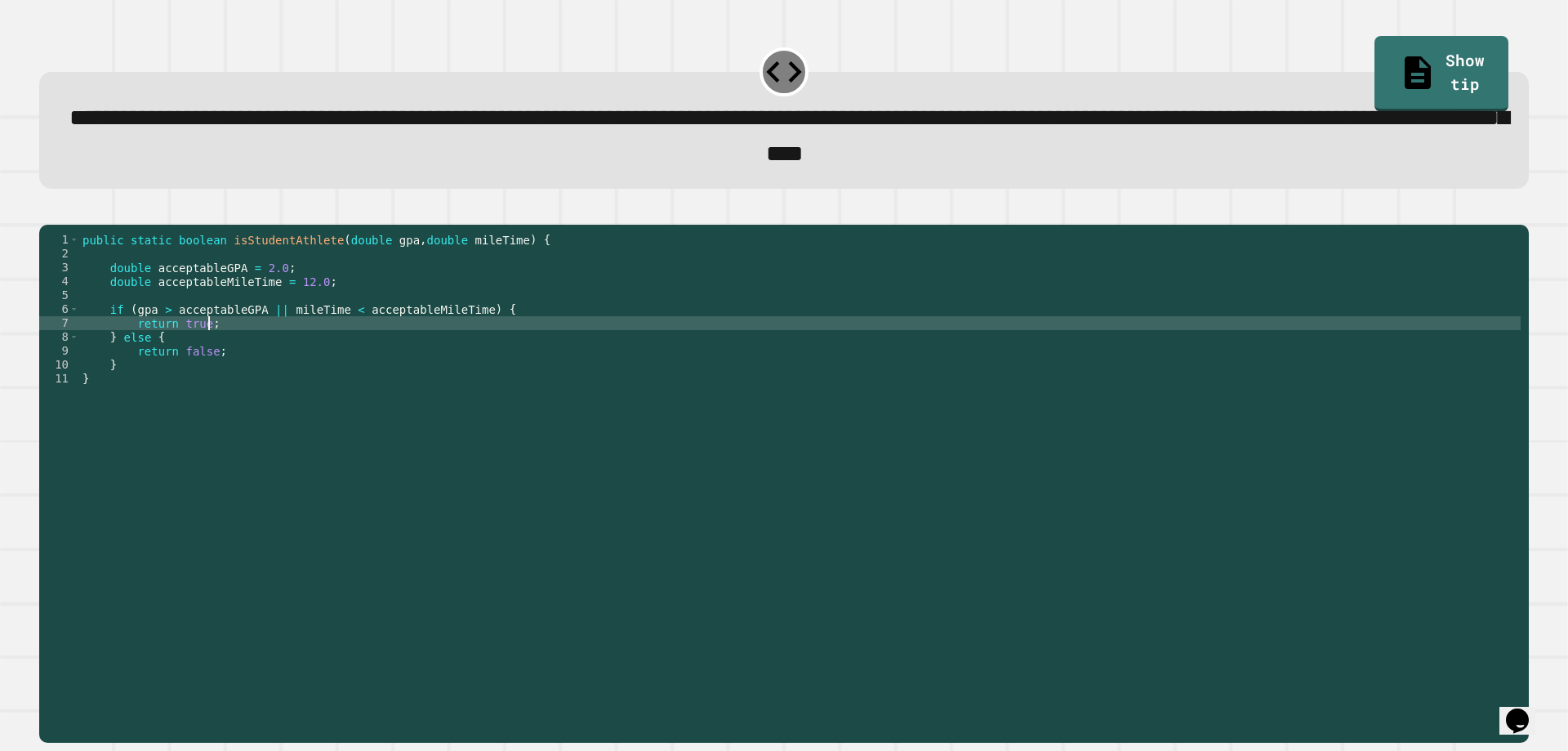
click at [323, 290] on div "public static boolean isStudentAthlete ( double gpa , double mileTime ) { doubl…" at bounding box center [800, 462] width 1442 height 458
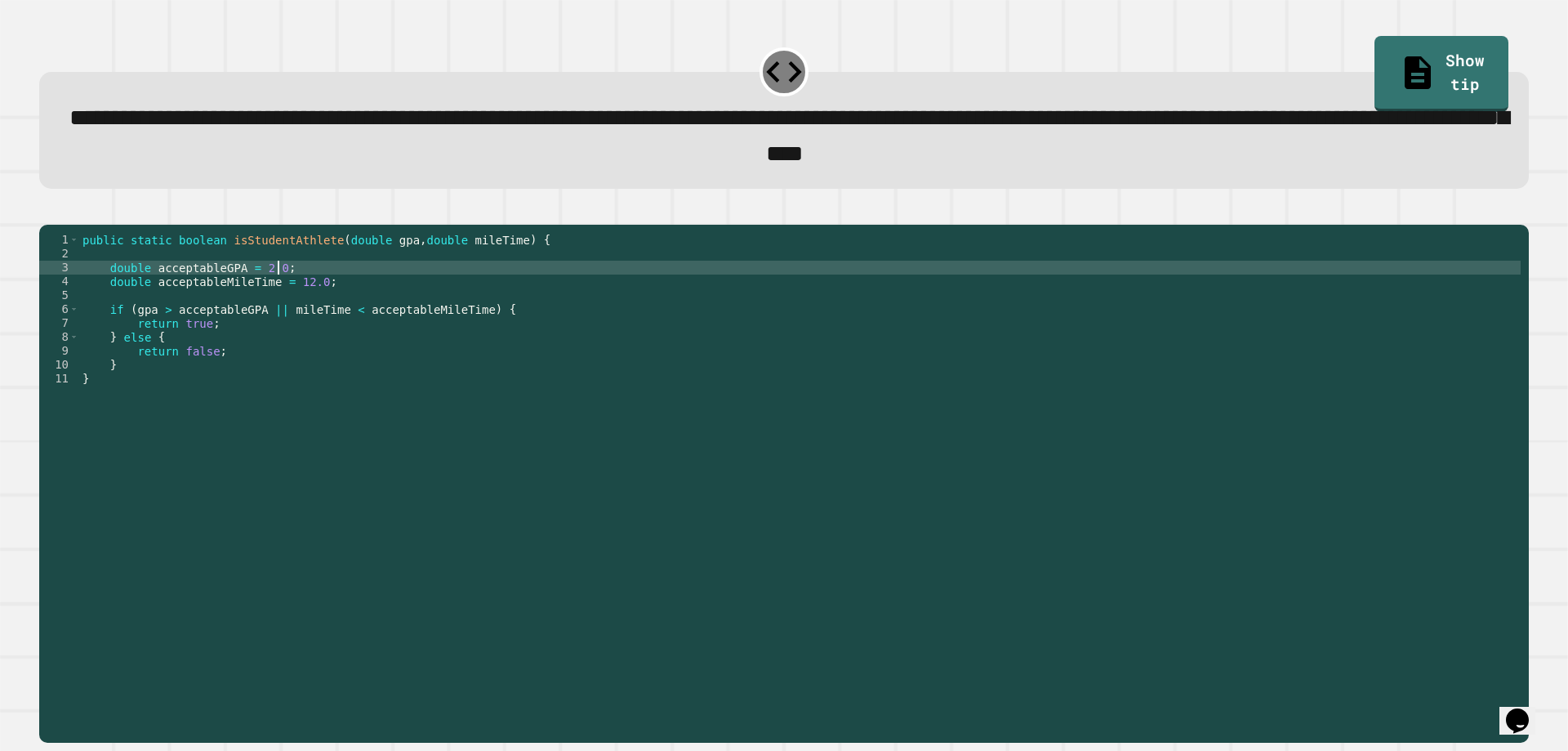
click at [336, 311] on div "public static boolean isStudentAthlete ( double gpa , double mileTime ) { doubl…" at bounding box center [800, 462] width 1442 height 458
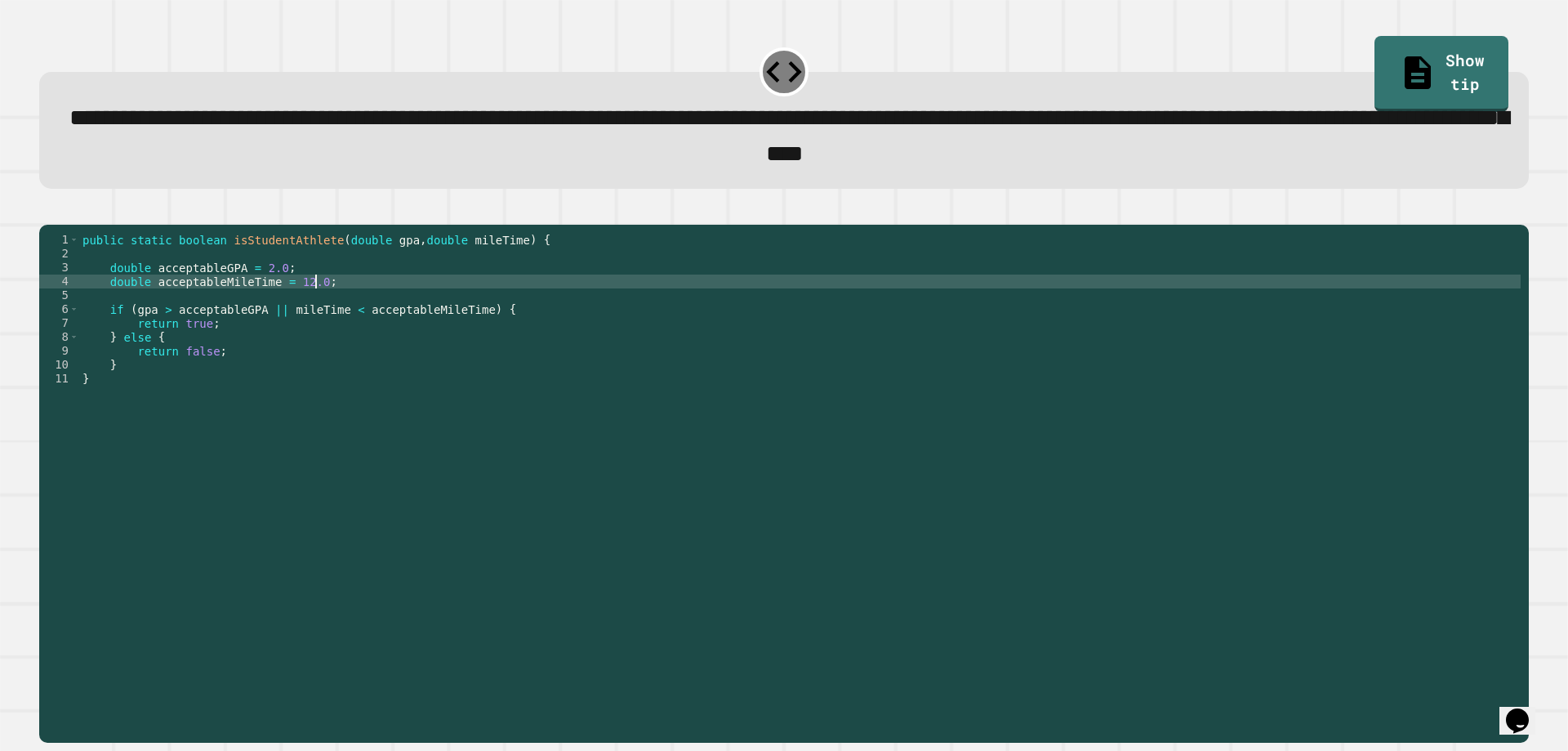
click at [336, 301] on div "public static boolean isStudentAthlete ( double gpa , double mileTime ) { doubl…" at bounding box center [800, 462] width 1442 height 458
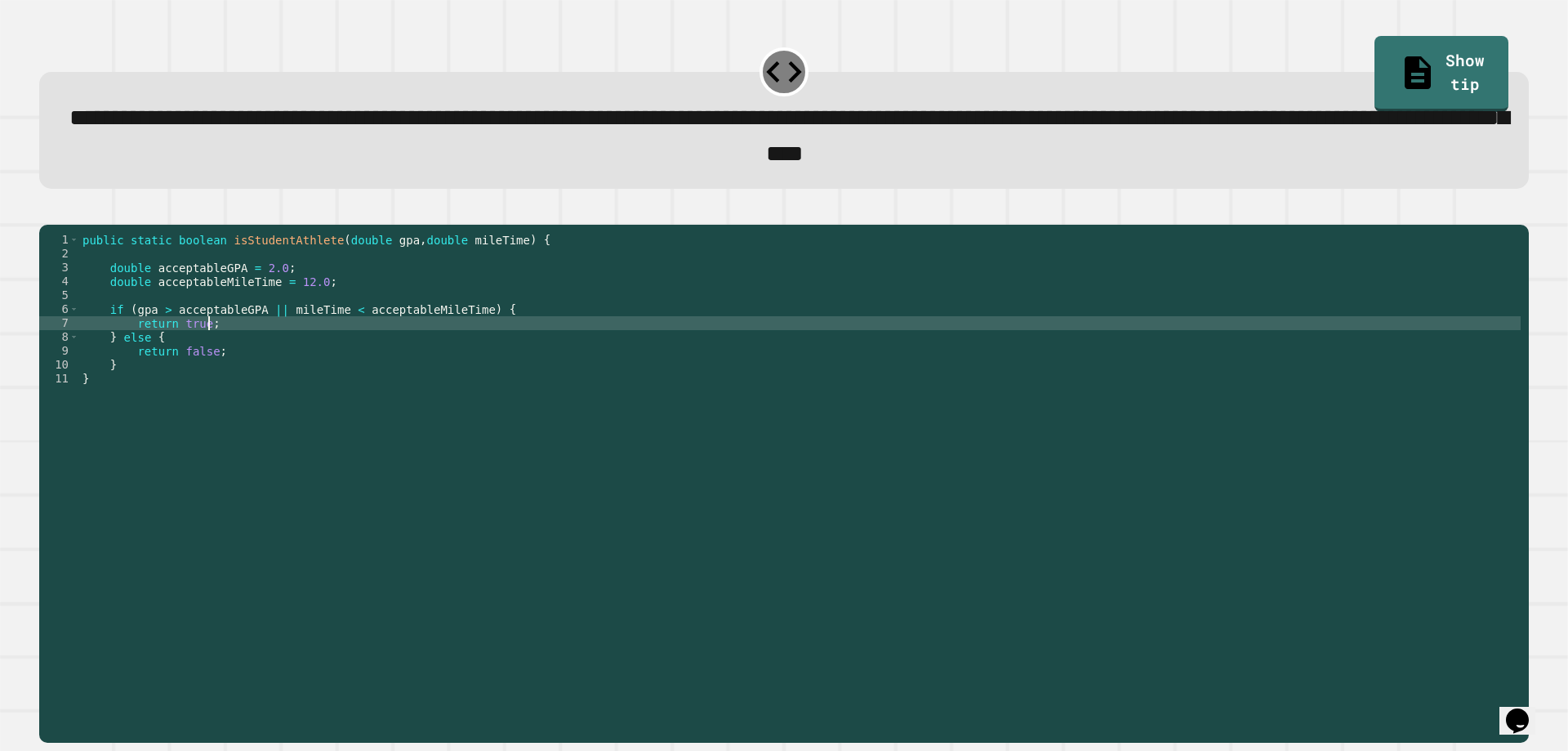
click at [283, 343] on div "public static boolean isStudentAthlete ( double gpa , double mileTime ) { doubl…" at bounding box center [800, 462] width 1442 height 458
click at [347, 336] on div "public static boolean isStudentAthlete ( double gpa , double mileTime ) { doubl…" at bounding box center [800, 462] width 1442 height 458
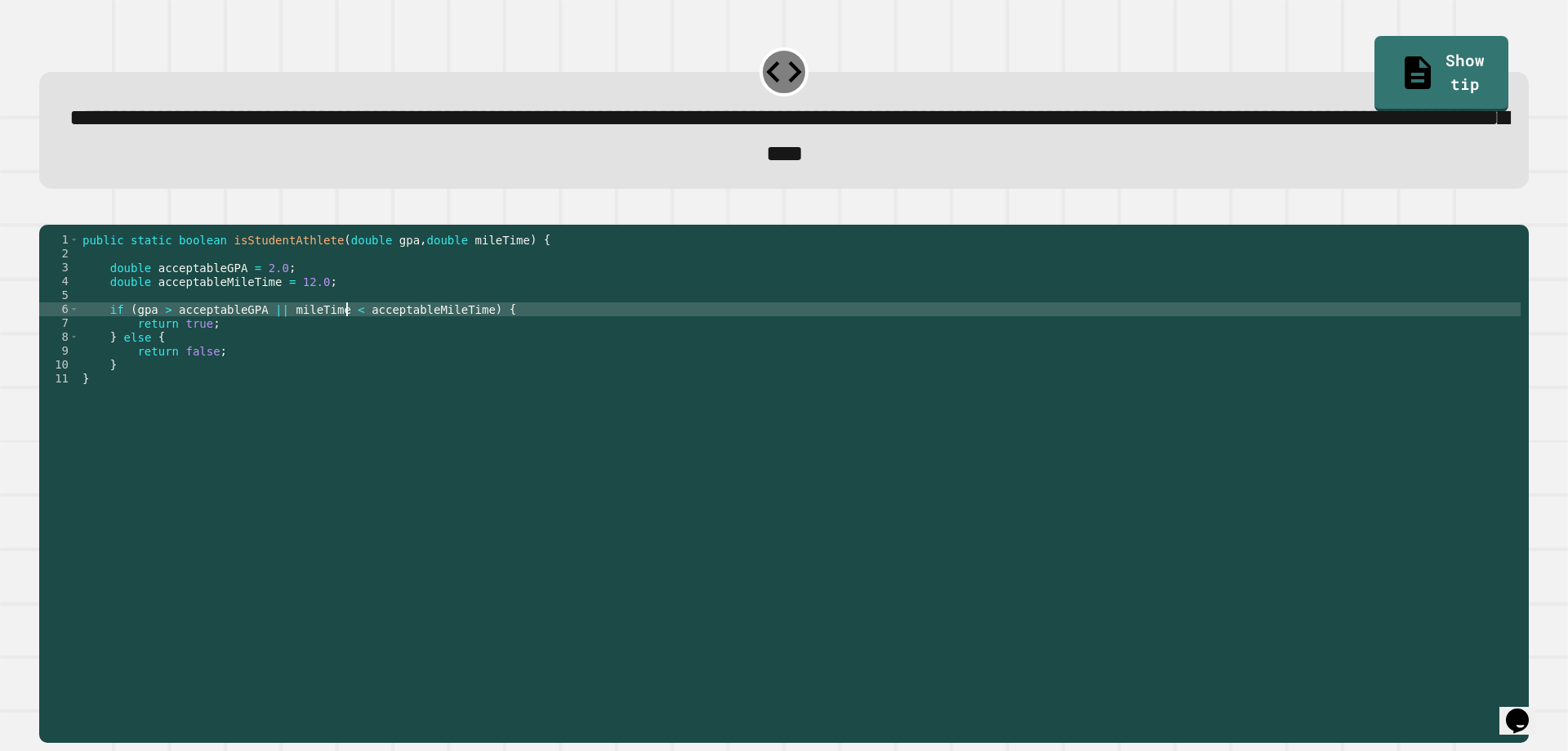
click at [347, 338] on div "public static boolean isStudentAthlete ( double gpa , double mileTime ) { doubl…" at bounding box center [800, 462] width 1442 height 458
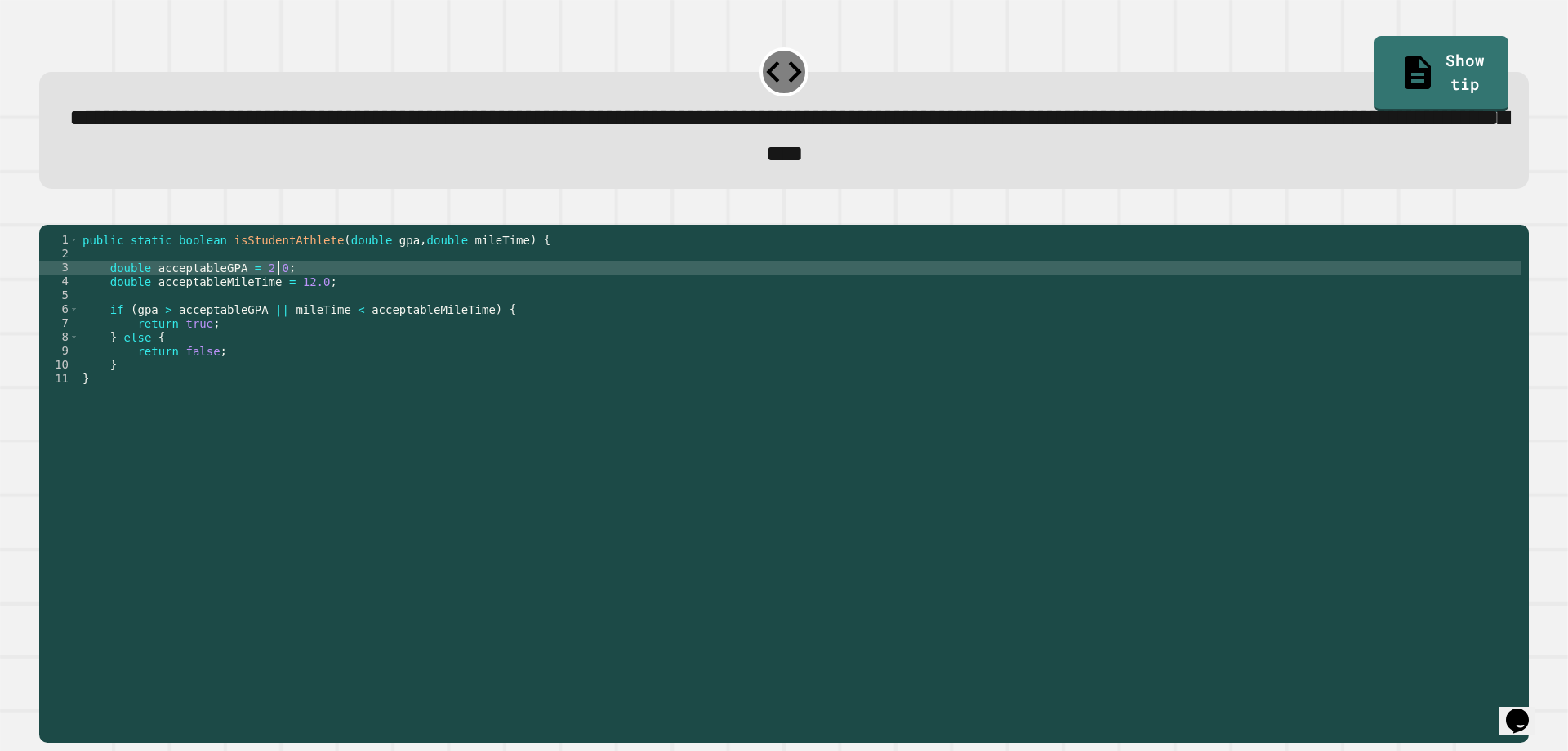
click at [287, 297] on div "public static boolean isStudentAthlete ( double gpa , double mileTime ) { doubl…" at bounding box center [800, 462] width 1442 height 458
click at [324, 316] on div "public static boolean isStudentAthlete ( double gpa , double mileTime ) { doubl…" at bounding box center [800, 462] width 1442 height 458
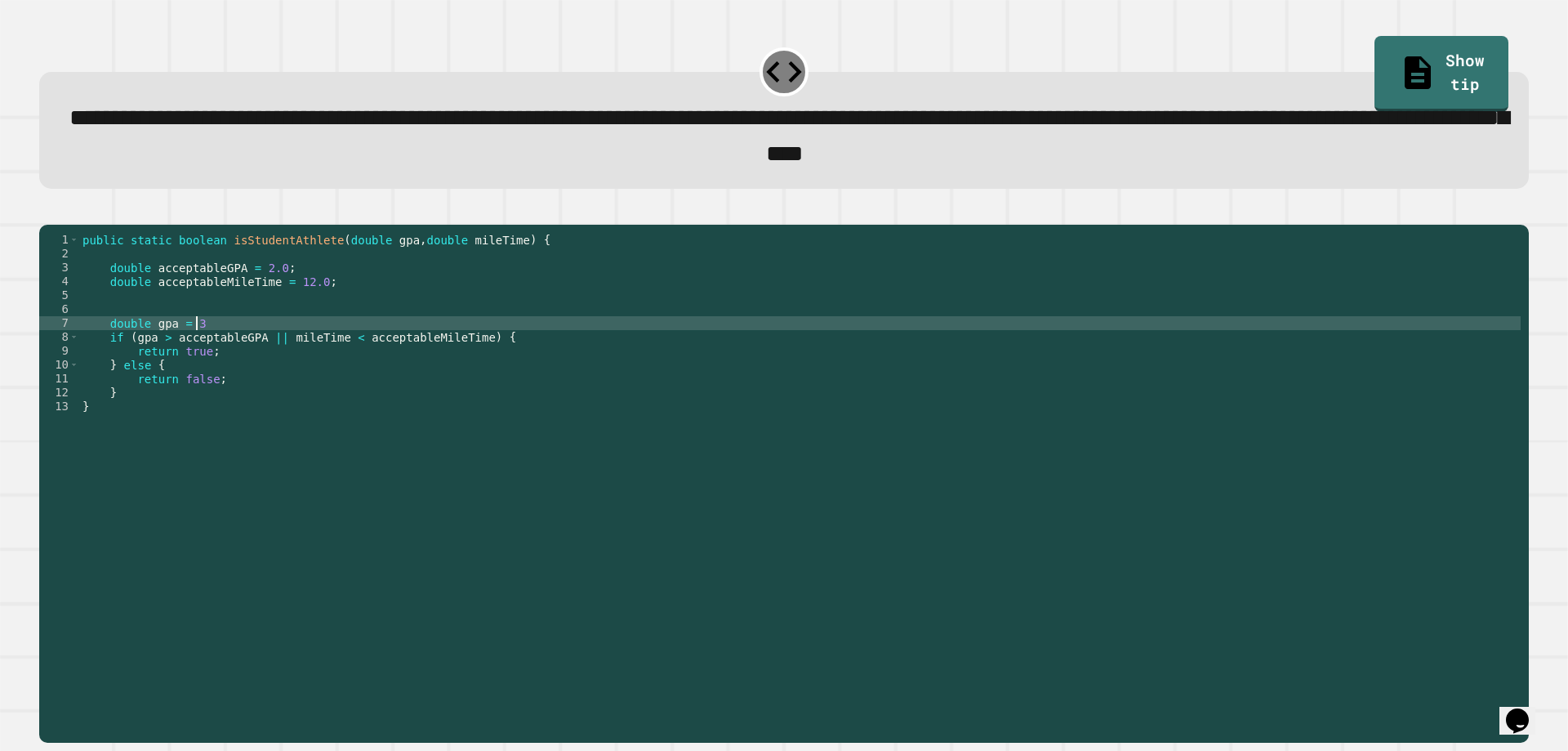
scroll to position [0, 8]
type textarea "**********"
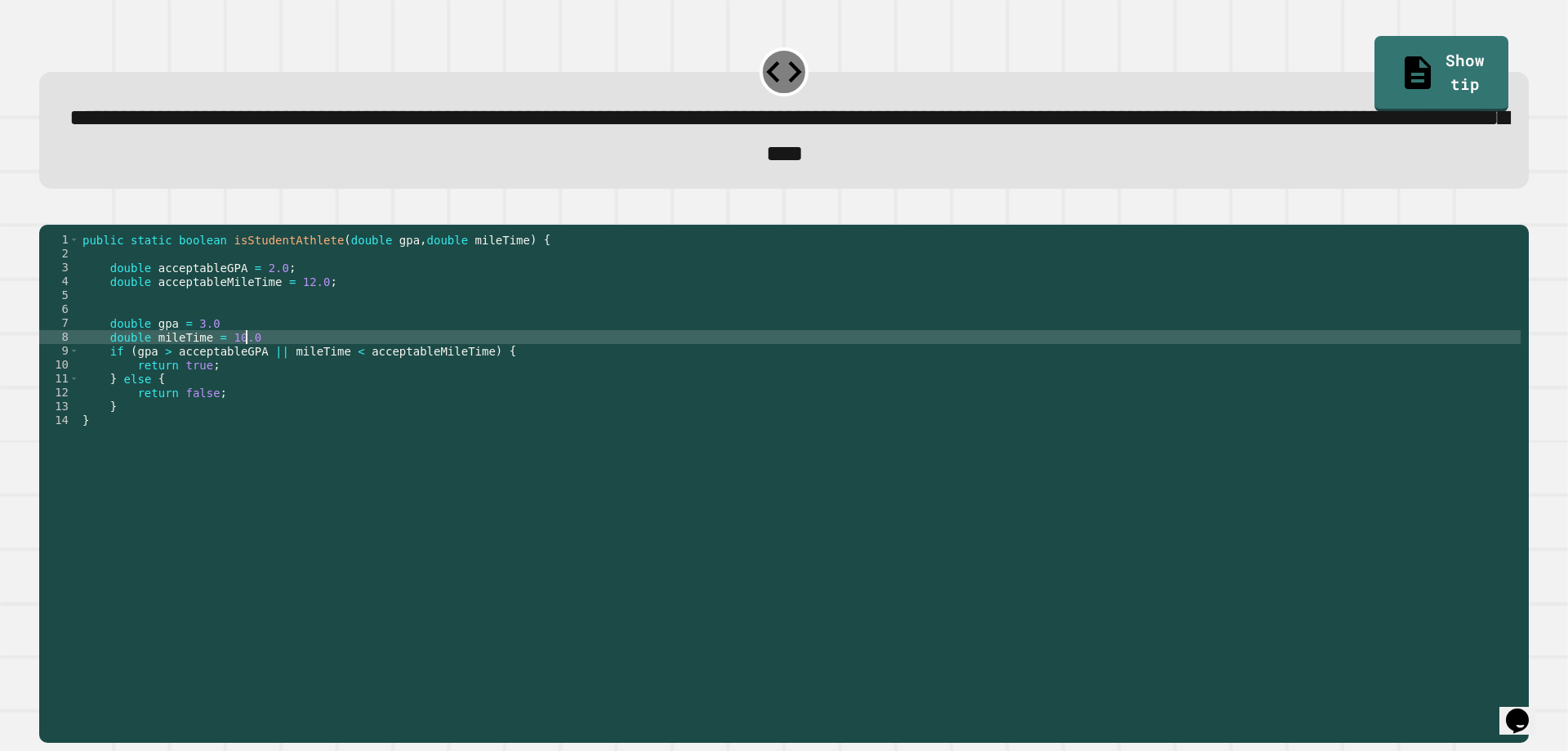
scroll to position [0, 11]
click at [47, 211] on button "button" at bounding box center [47, 211] width 0 height 0
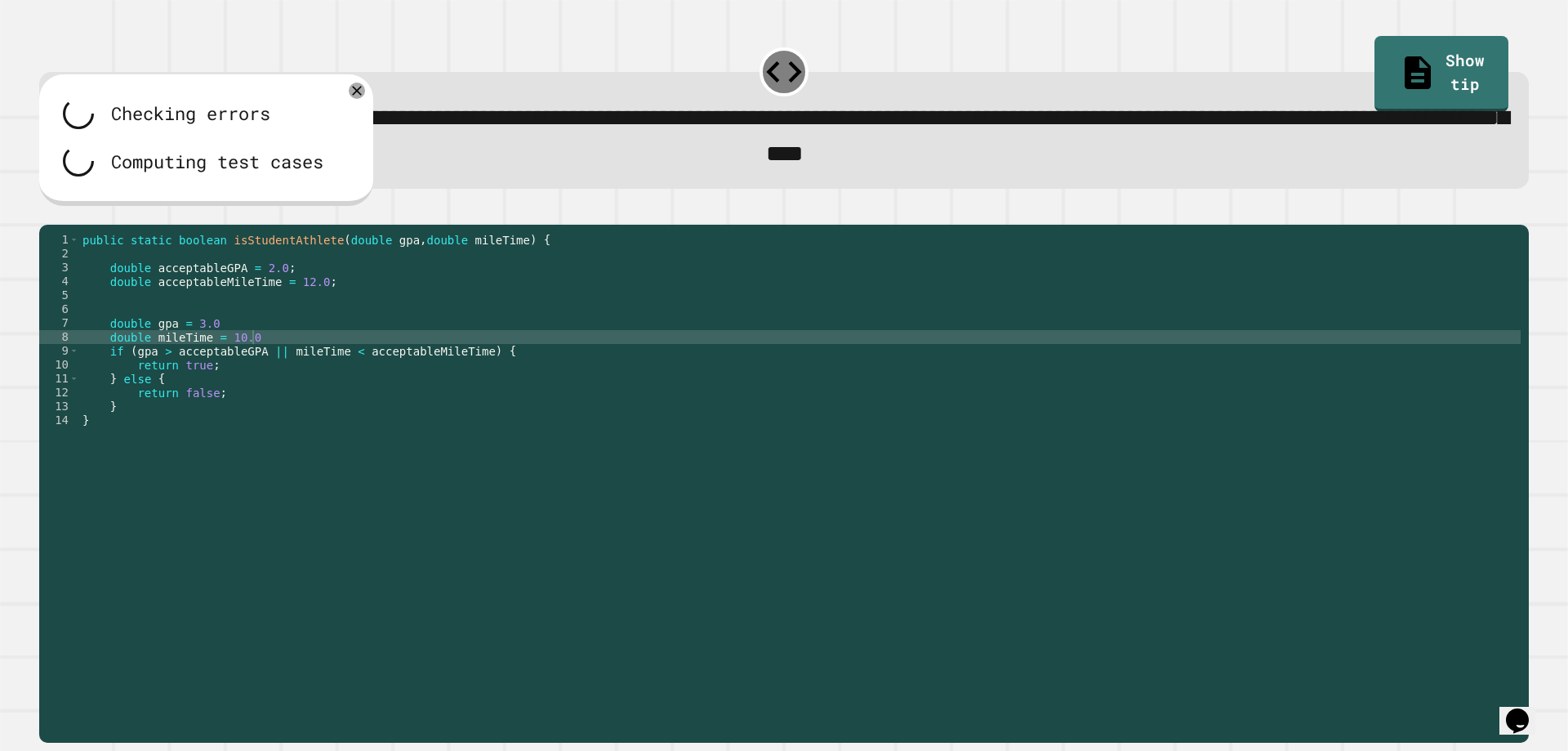
click at [226, 357] on div "public static boolean isStudentAthlete ( double gpa , double mileTime ) { doubl…" at bounding box center [800, 462] width 1442 height 458
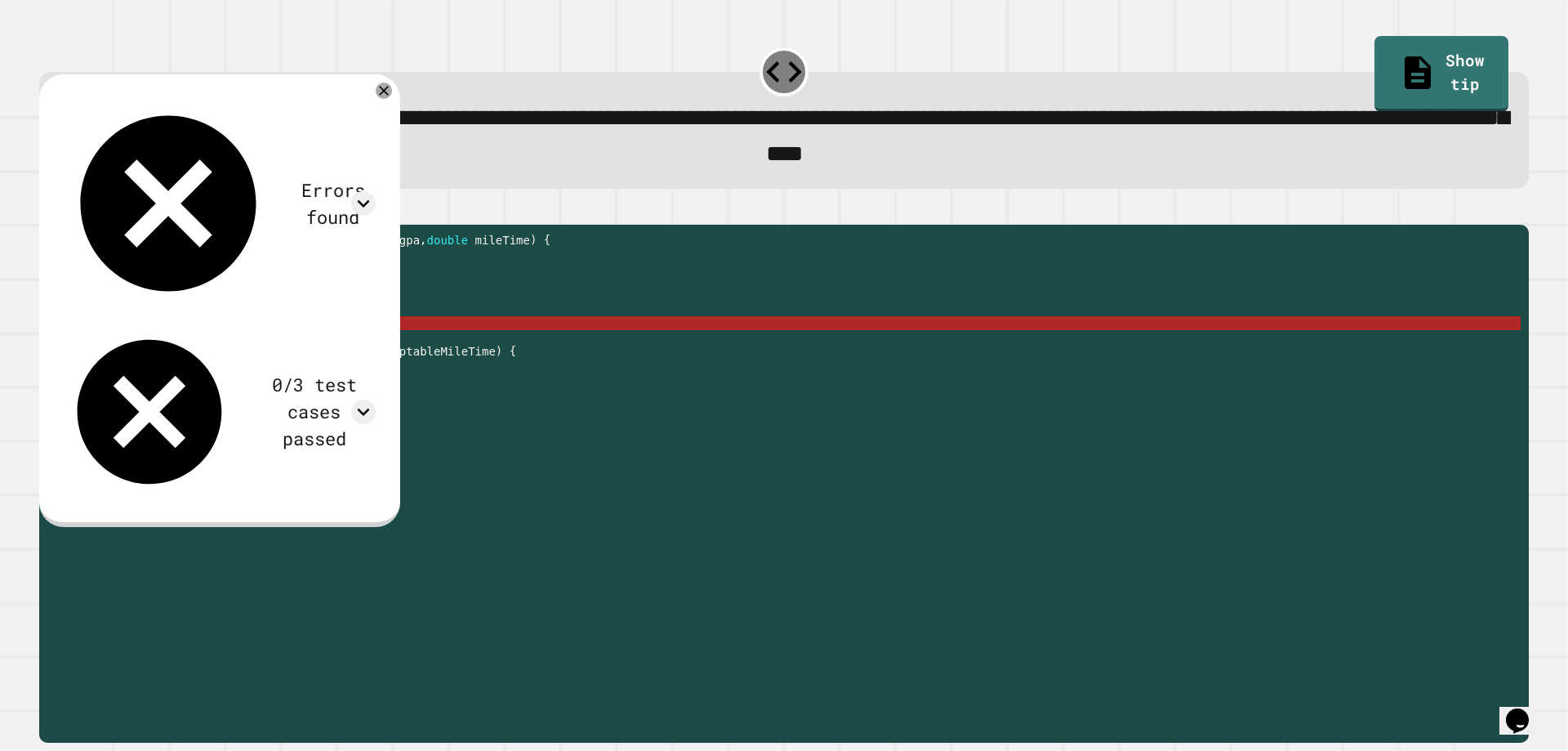
click at [232, 344] on div "public static boolean isStudentAthlete ( double gpa , double mileTime ) { doubl…" at bounding box center [800, 462] width 1442 height 458
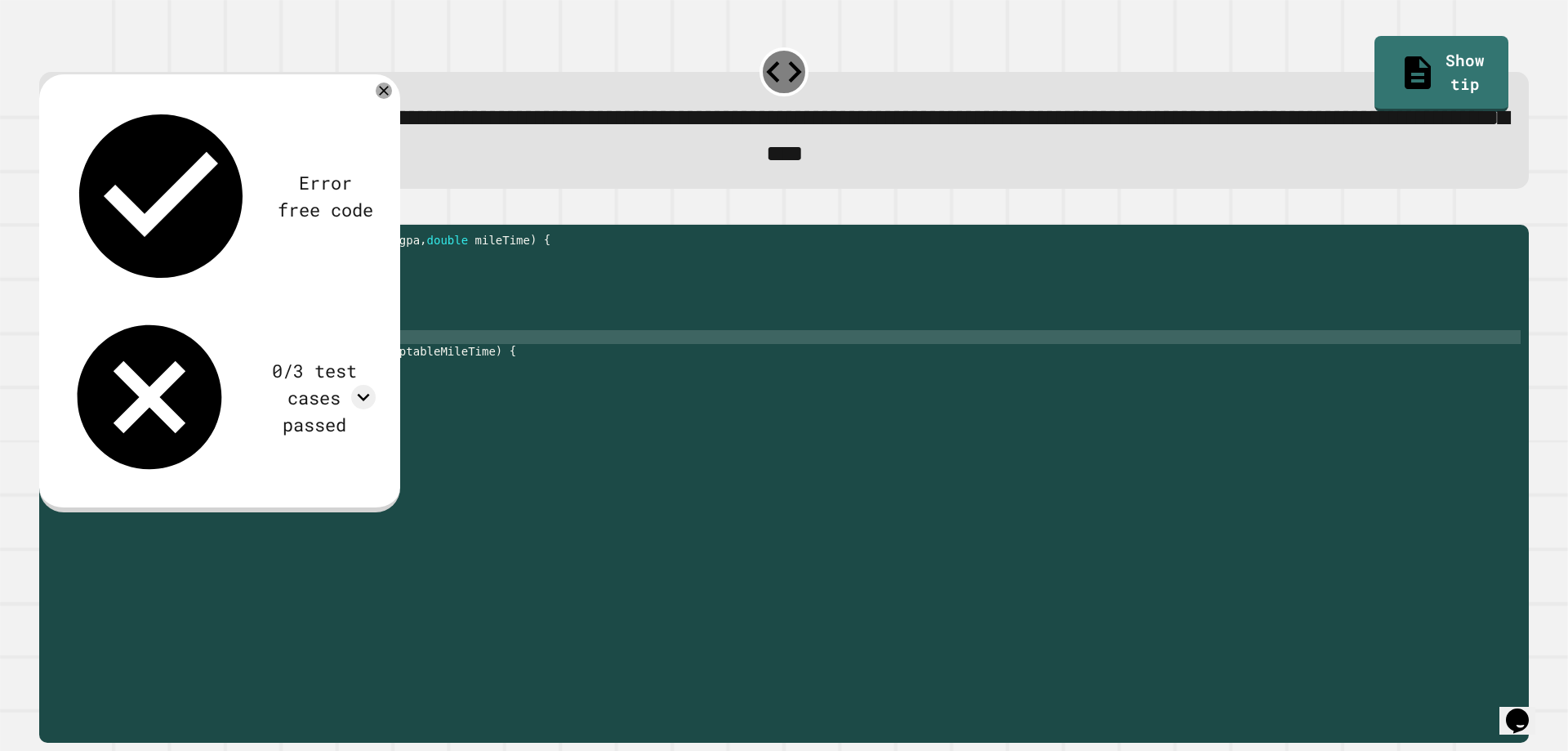
click at [265, 359] on div "public static boolean isStudentAthlete ( double gpa , double mileTime ) { doubl…" at bounding box center [800, 462] width 1442 height 458
type textarea "**********"
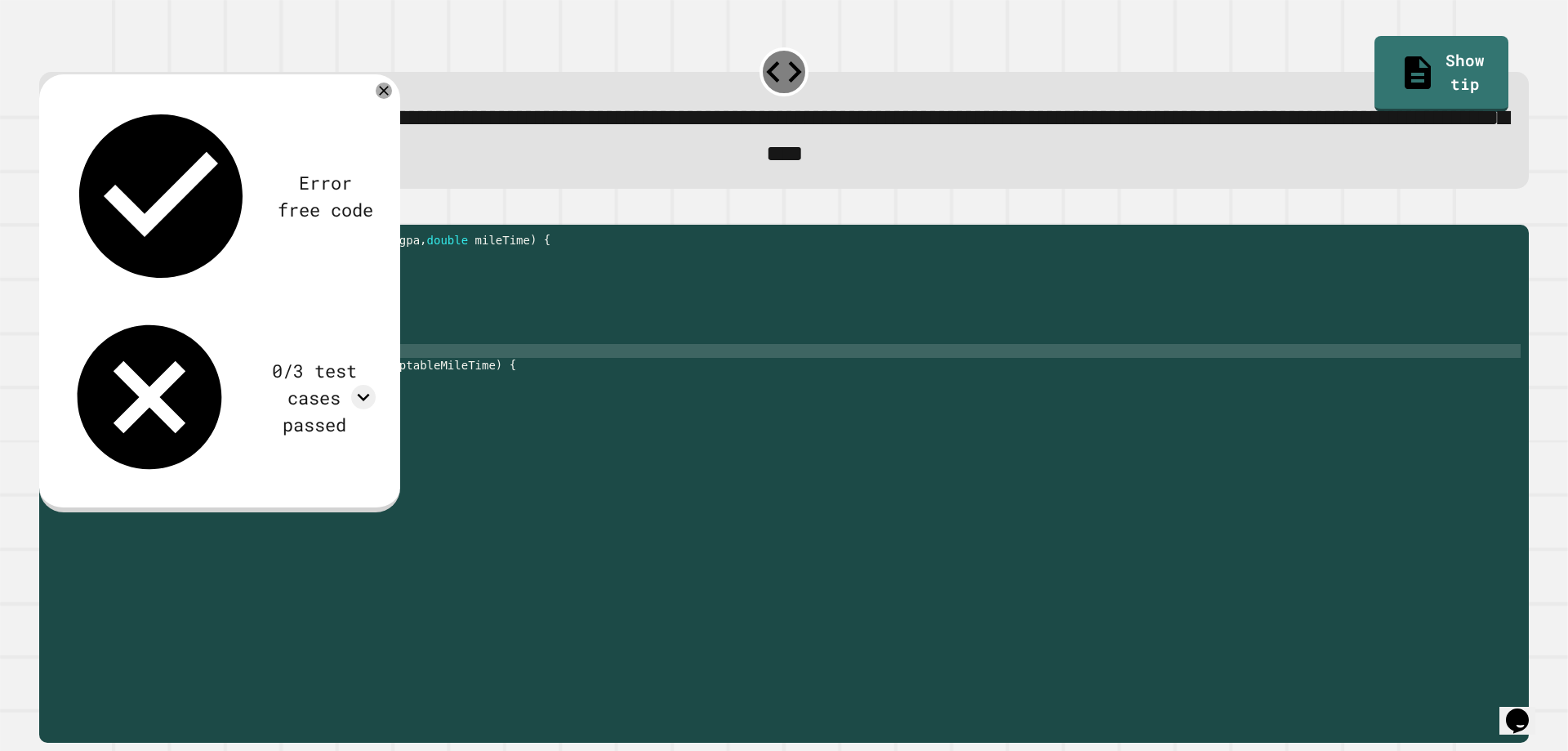
click at [47, 211] on icon "button" at bounding box center [47, 211] width 0 height 0
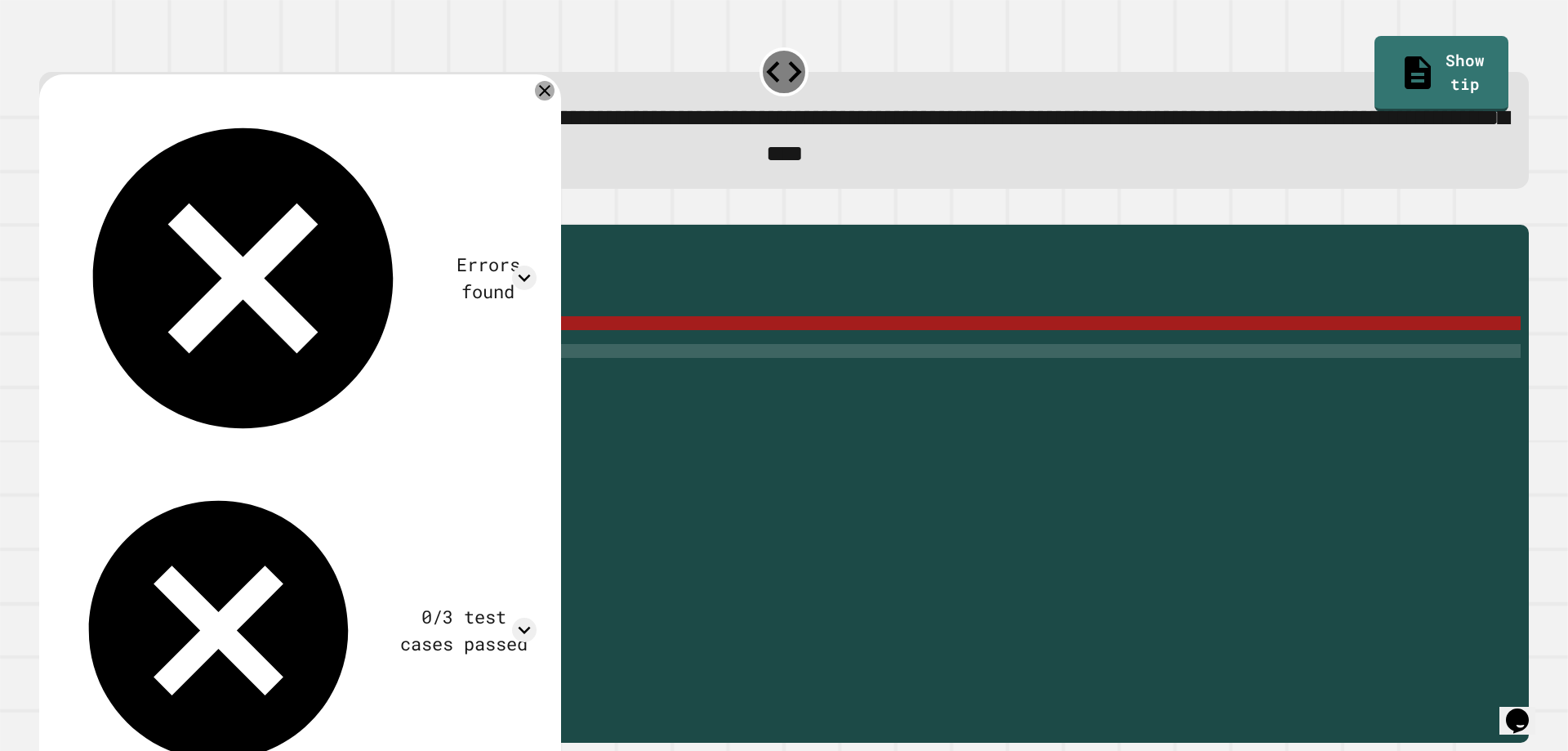
click at [541, 89] on icon at bounding box center [545, 90] width 19 height 19
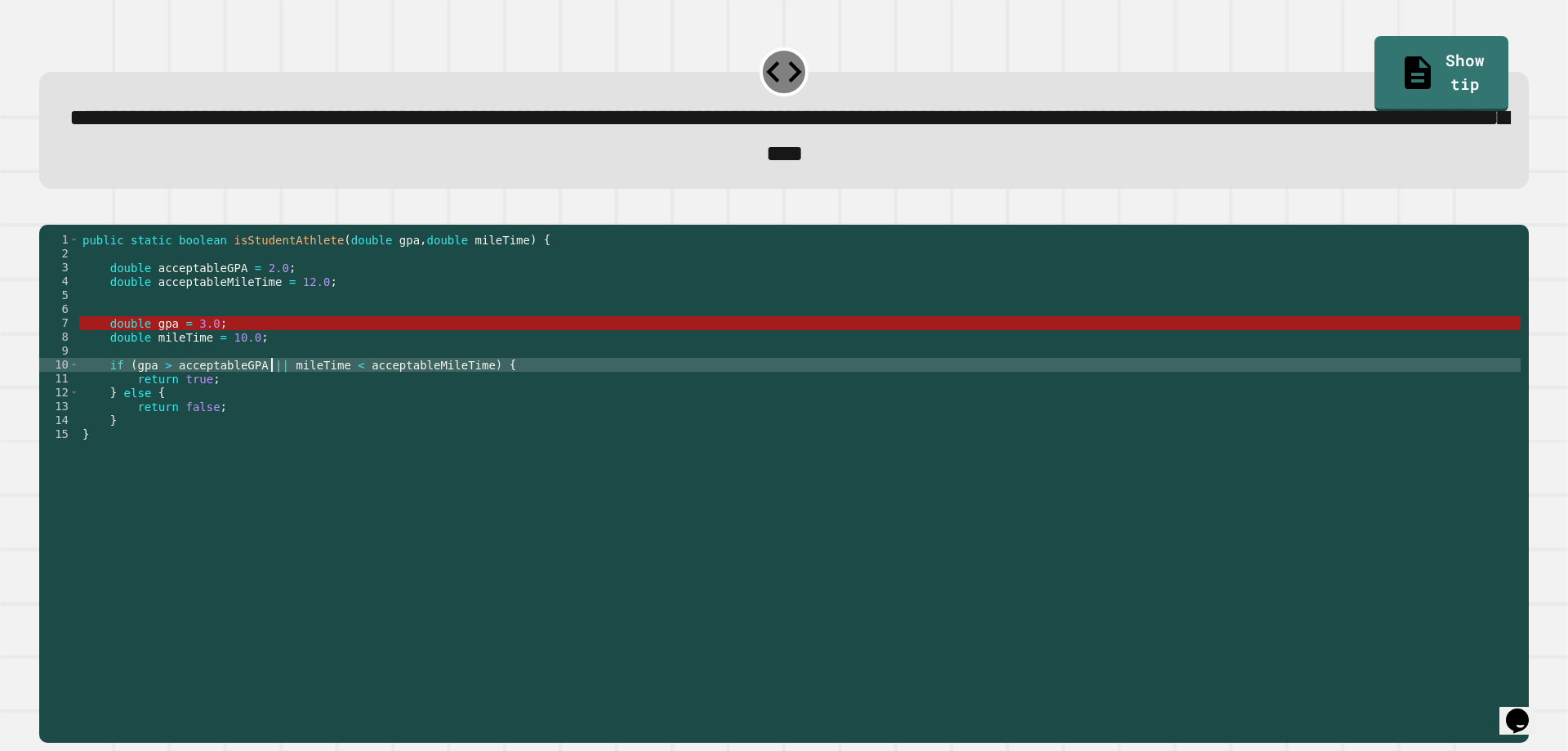
click at [270, 388] on div "public static boolean isStudentAthlete ( double gpa , double mileTime ) { doubl…" at bounding box center [800, 462] width 1442 height 458
click at [269, 360] on div "public static boolean isStudentAthlete ( double gpa , double mileTime ) { doubl…" at bounding box center [800, 462] width 1442 height 458
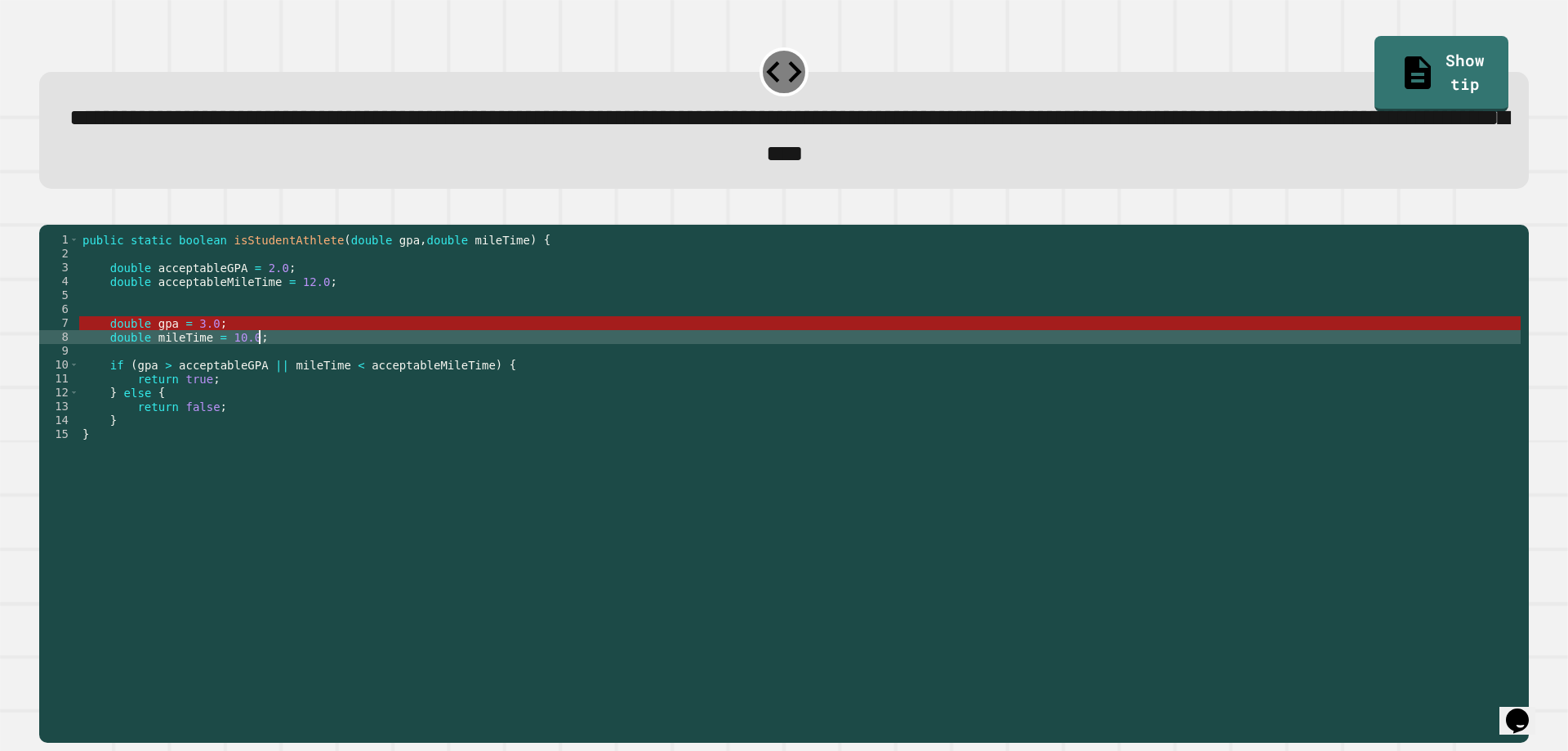
click at [104, 341] on div "public static boolean isStudentAthlete ( double gpa , double mileTime ) { doubl…" at bounding box center [800, 462] width 1442 height 458
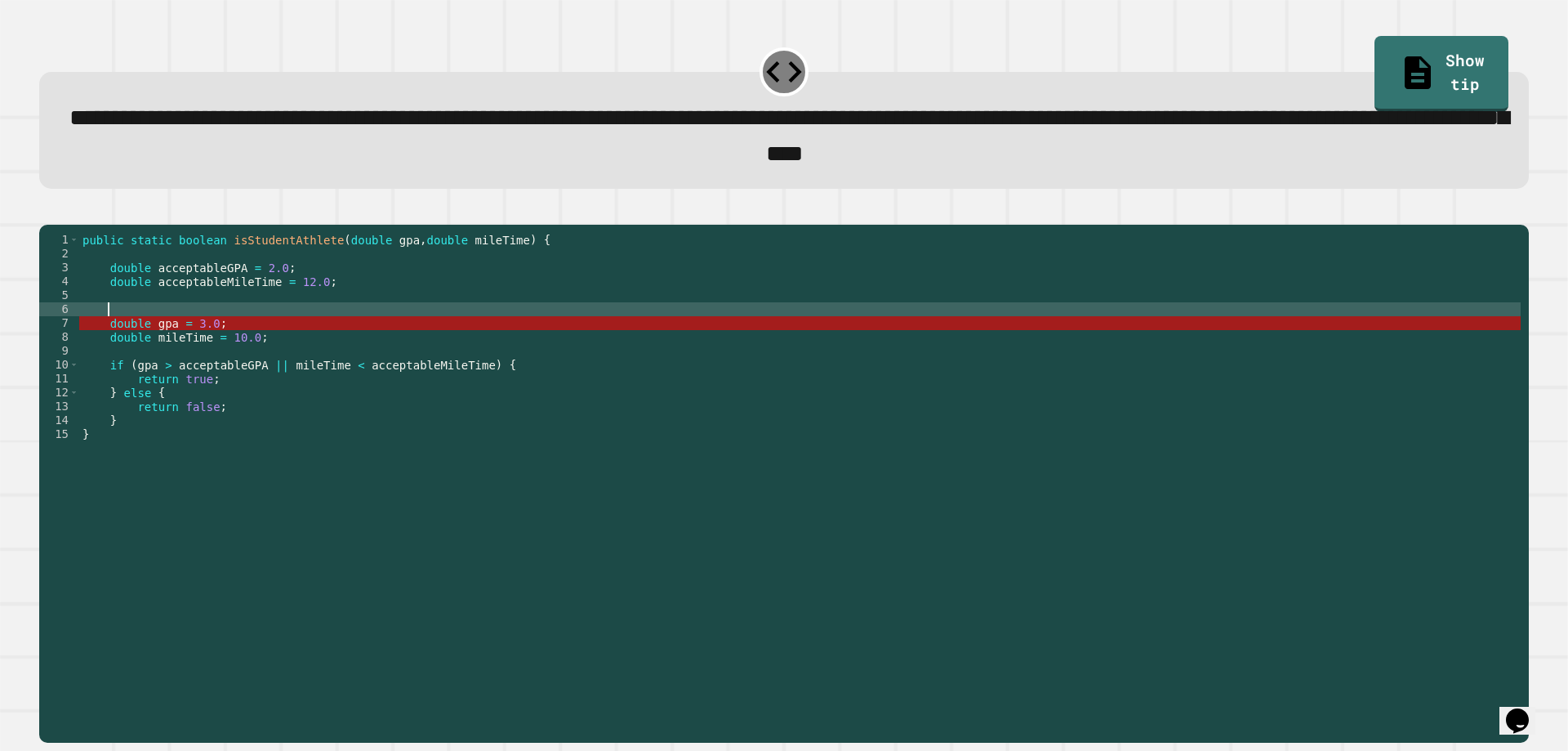
click at [108, 347] on div "public static boolean isStudentAthlete ( double gpa , double mileTime ) { doubl…" at bounding box center [800, 462] width 1442 height 458
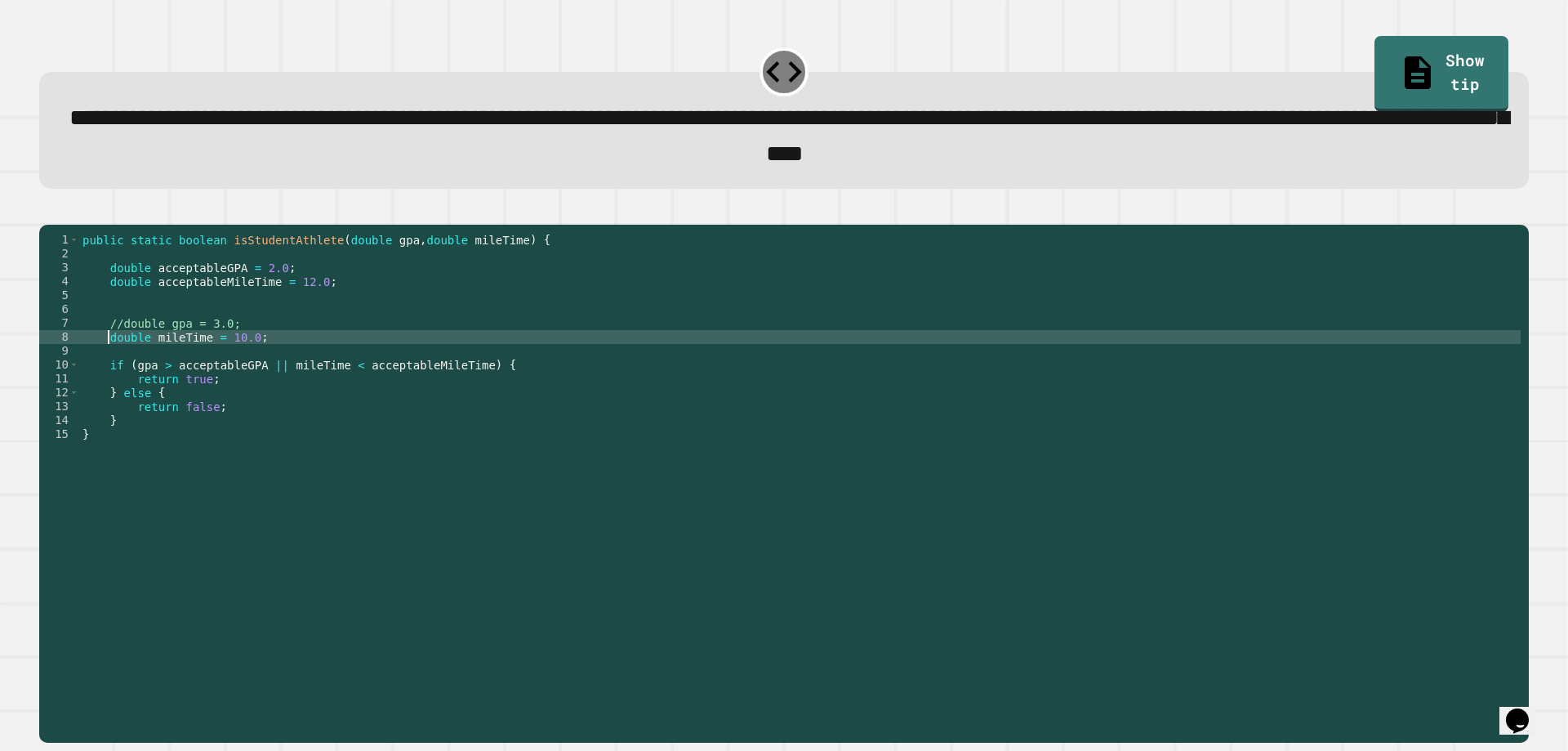
click at [108, 362] on div "public static boolean isStudentAthlete ( double gpa , double mileTime ) { doubl…" at bounding box center [800, 462] width 1442 height 458
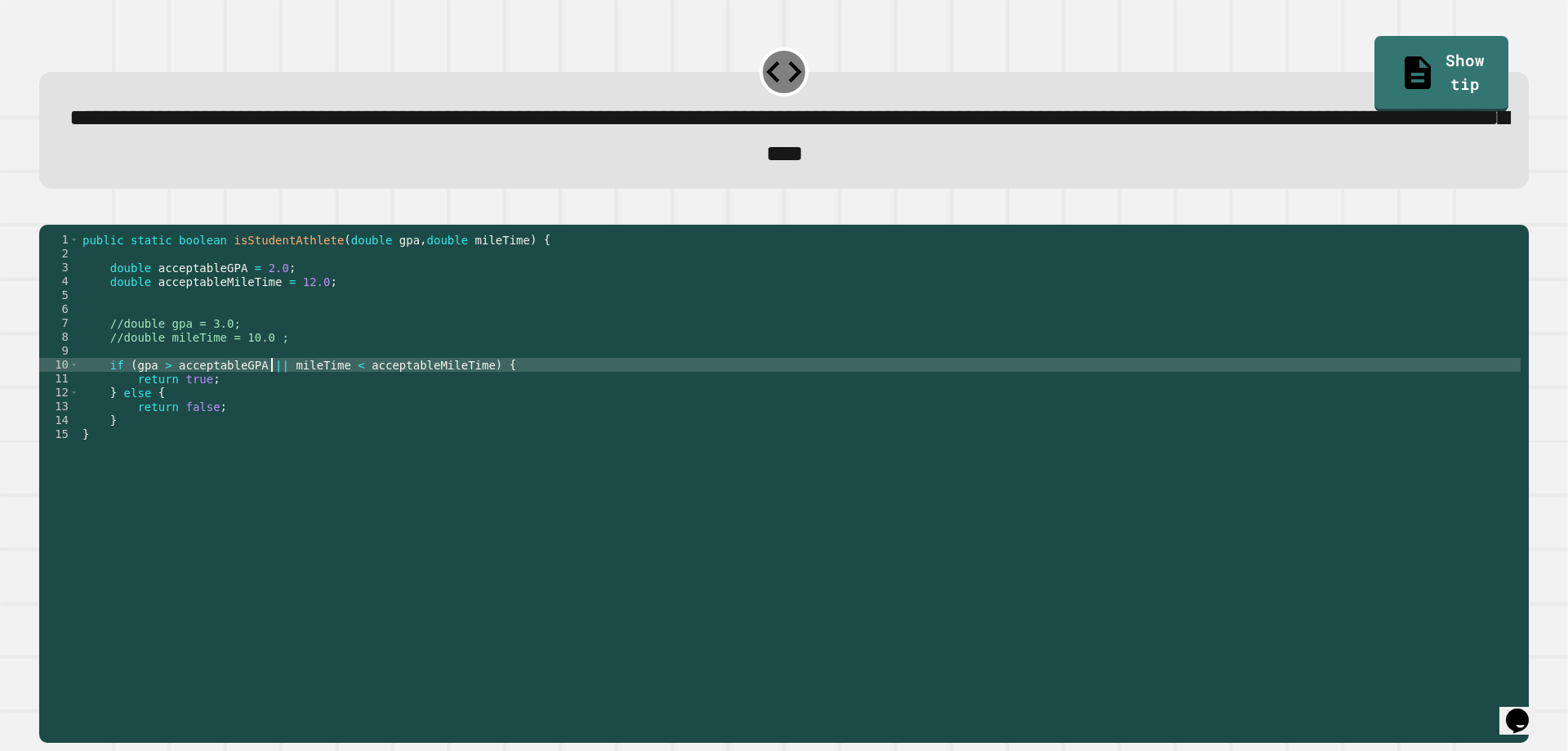
click at [271, 396] on div "public static boolean isStudentAthlete ( double gpa , double mileTime ) { doubl…" at bounding box center [800, 462] width 1442 height 458
type textarea "**********"
click at [47, 211] on button "button" at bounding box center [47, 211] width 0 height 0
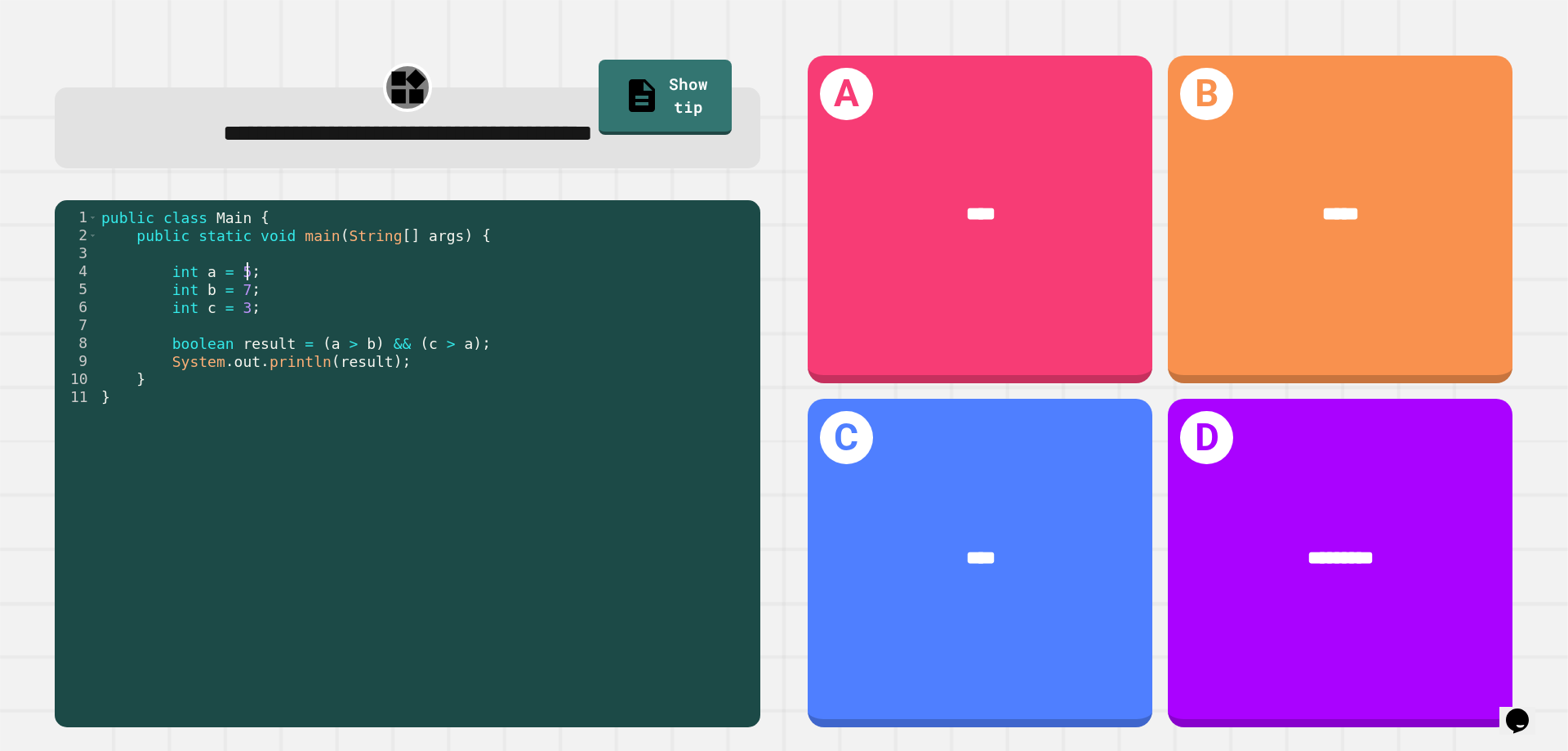
click at [244, 276] on div "public class Main { public static void main ( String [ ] args ) { int a = 5 ; i…" at bounding box center [424, 459] width 654 height 503
click at [239, 280] on div "public class Main { public static void main ( String [ ] args ) { int a = 5 ; i…" at bounding box center [424, 459] width 654 height 503
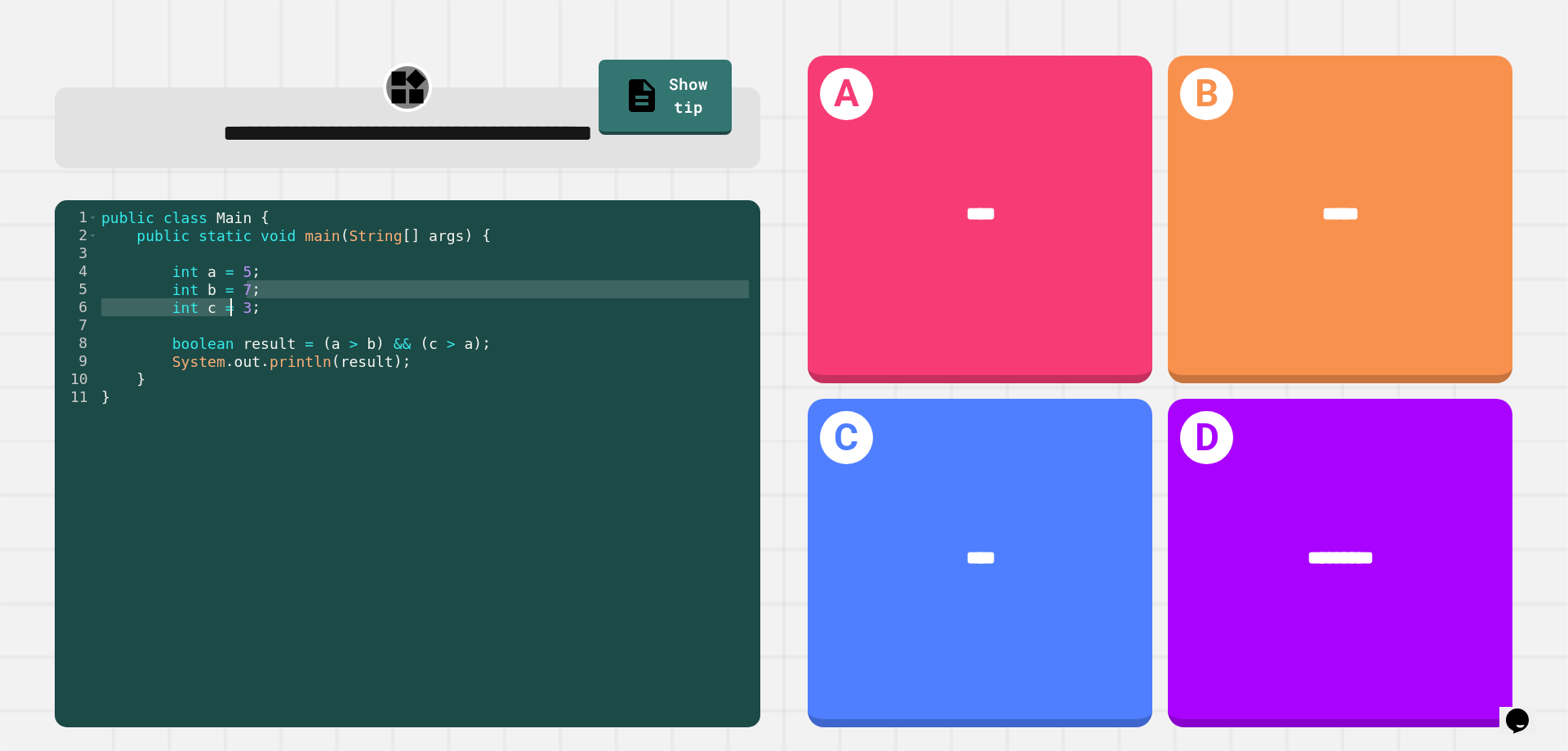
drag, startPoint x: 253, startPoint y: 298, endPoint x: 230, endPoint y: 302, distance: 23.3
click at [230, 302] on div "public class Main { public static void main ( String [ ] args ) { int a = 5 ; i…" at bounding box center [424, 459] width 654 height 503
click at [247, 300] on div "public class Main { public static void main ( String [ ] args ) { int a = 5 ; i…" at bounding box center [424, 442] width 654 height 467
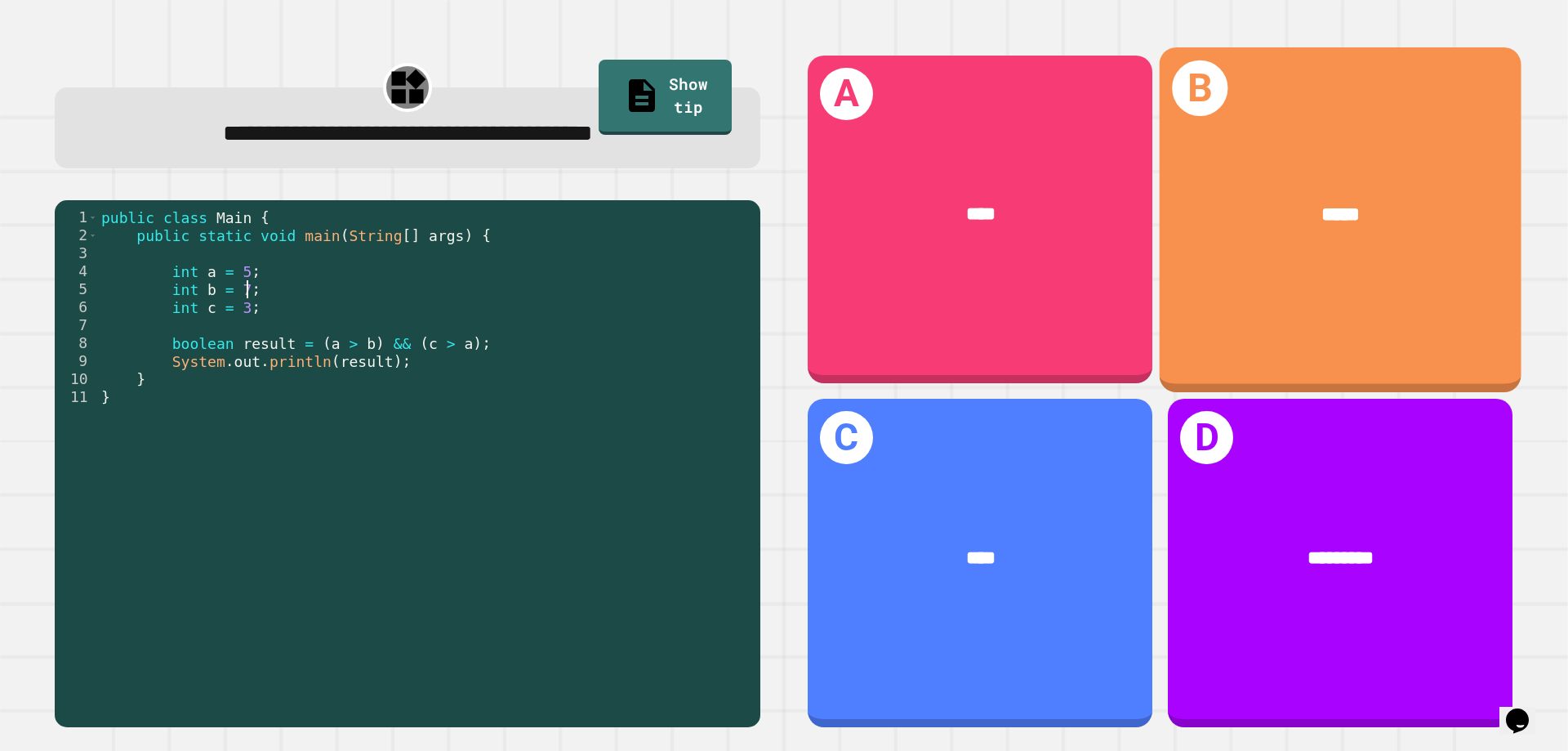
click at [1255, 286] on div "B *****" at bounding box center [1341, 219] width 362 height 345
